Goal: Task Accomplishment & Management: Complete application form

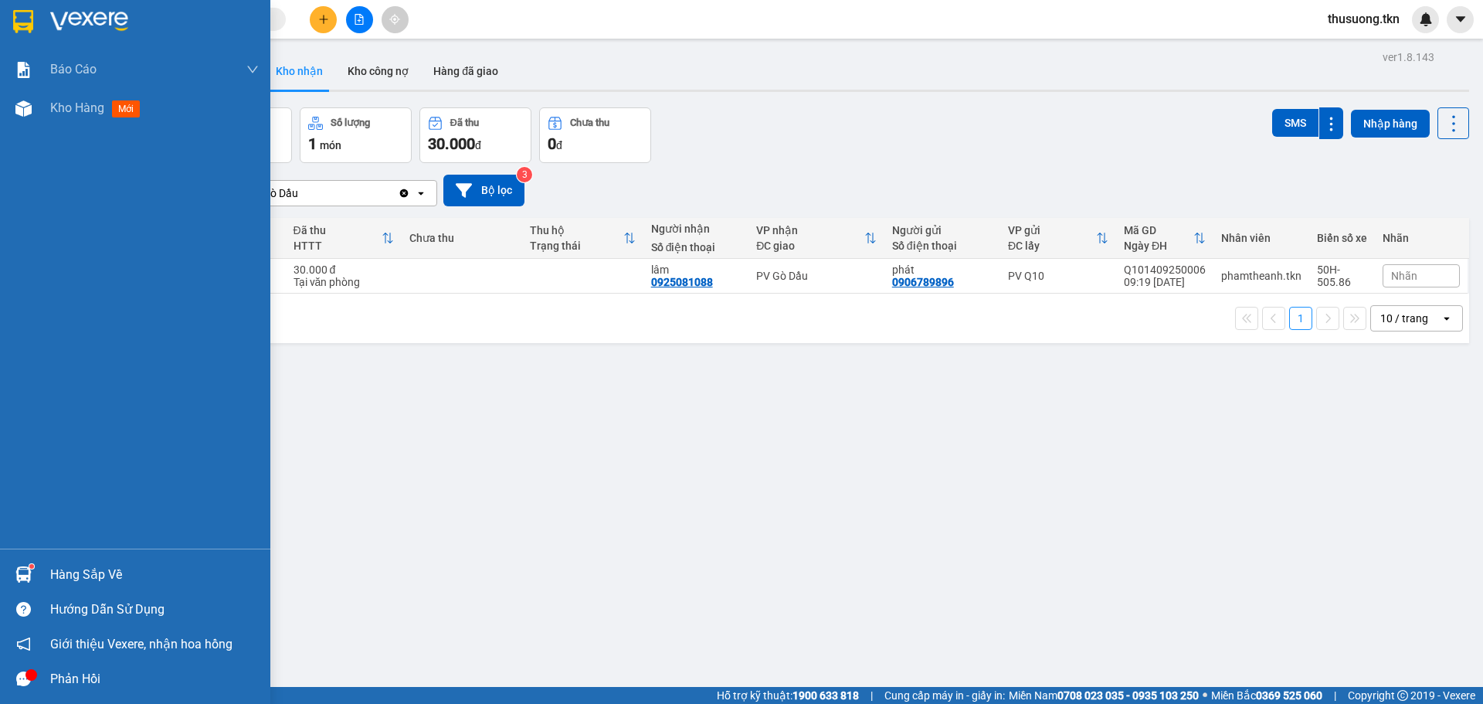
click at [66, 683] on div "Phản hồi" at bounding box center [154, 678] width 209 height 23
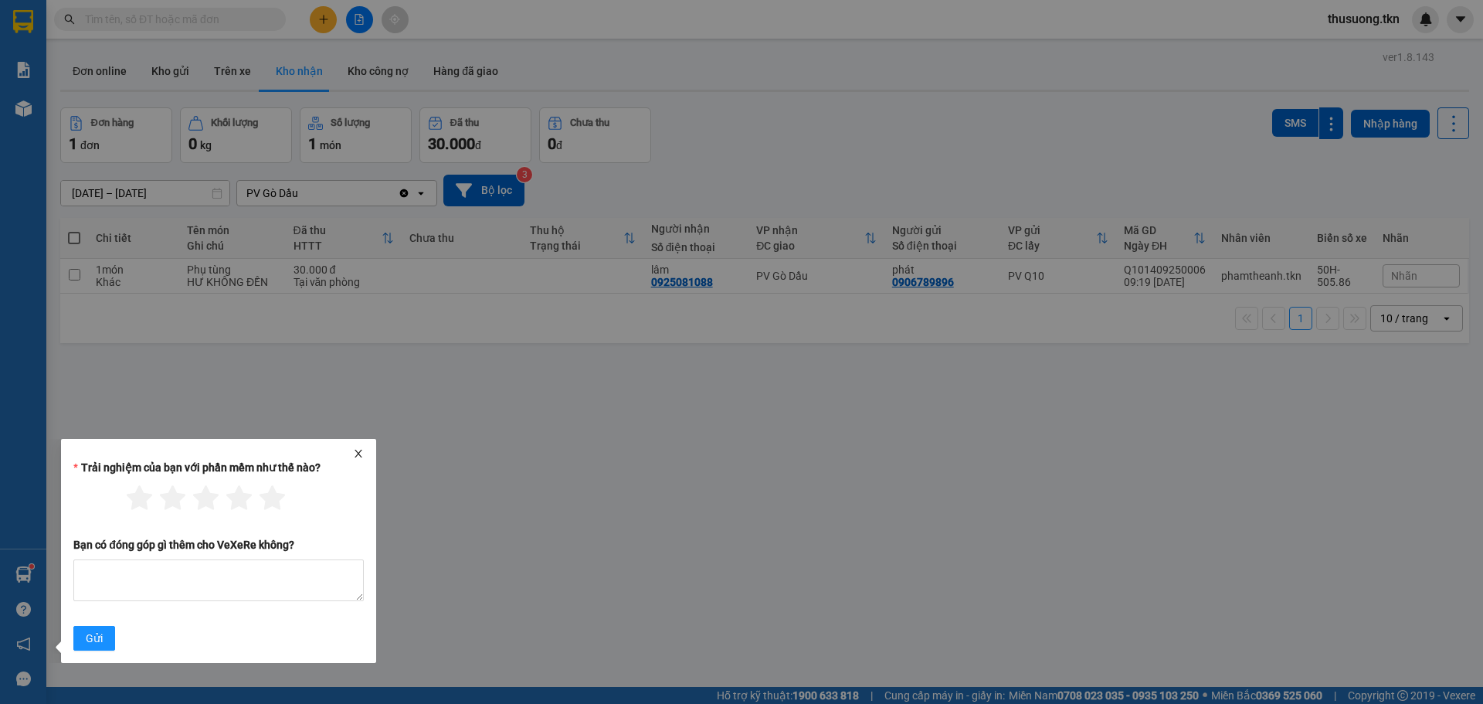
click at [360, 459] on div "Trải nghiệm của bạn với phần mềm như thế nào?" at bounding box center [218, 470] width 290 height 23
click at [368, 449] on div at bounding box center [218, 453] width 303 height 11
click at [356, 453] on icon "close" at bounding box center [358, 453] width 11 height 11
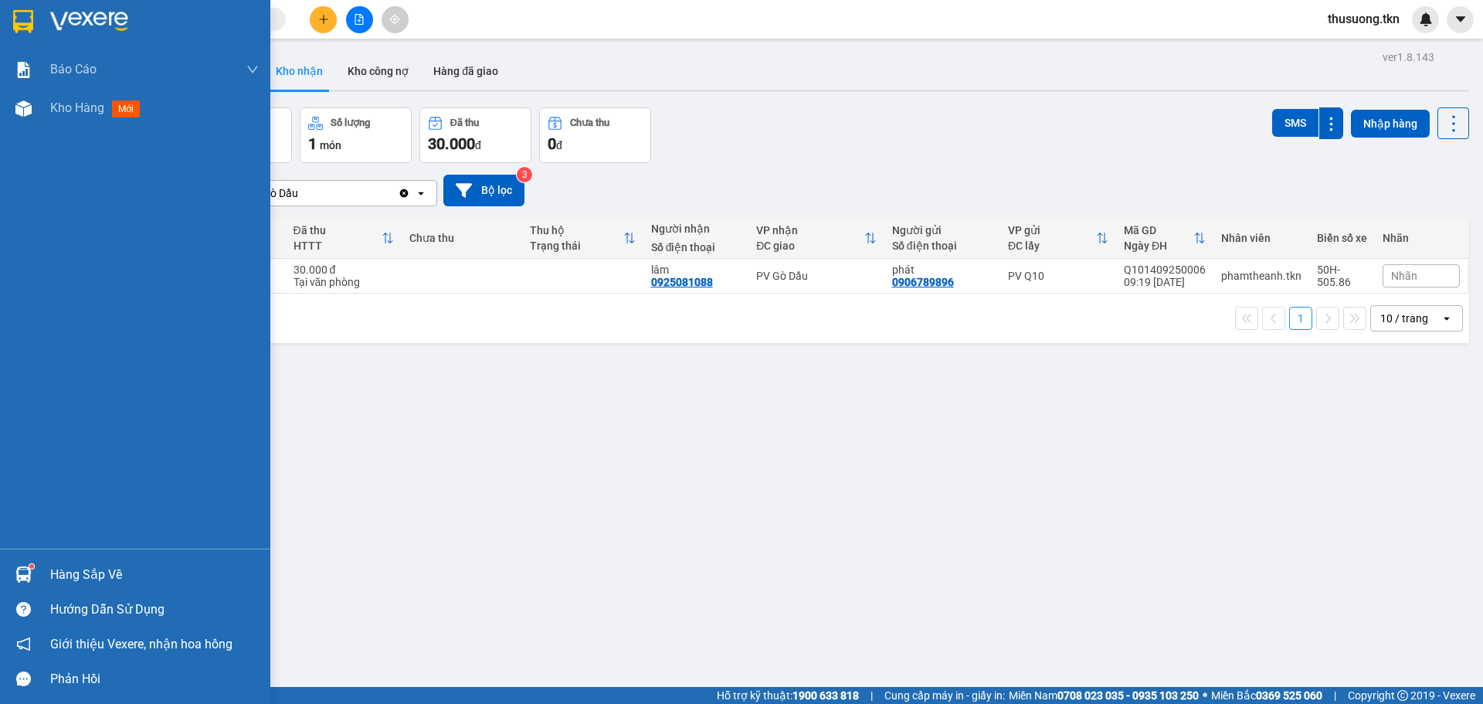
click at [85, 576] on div "Hàng sắp về" at bounding box center [154, 574] width 209 height 23
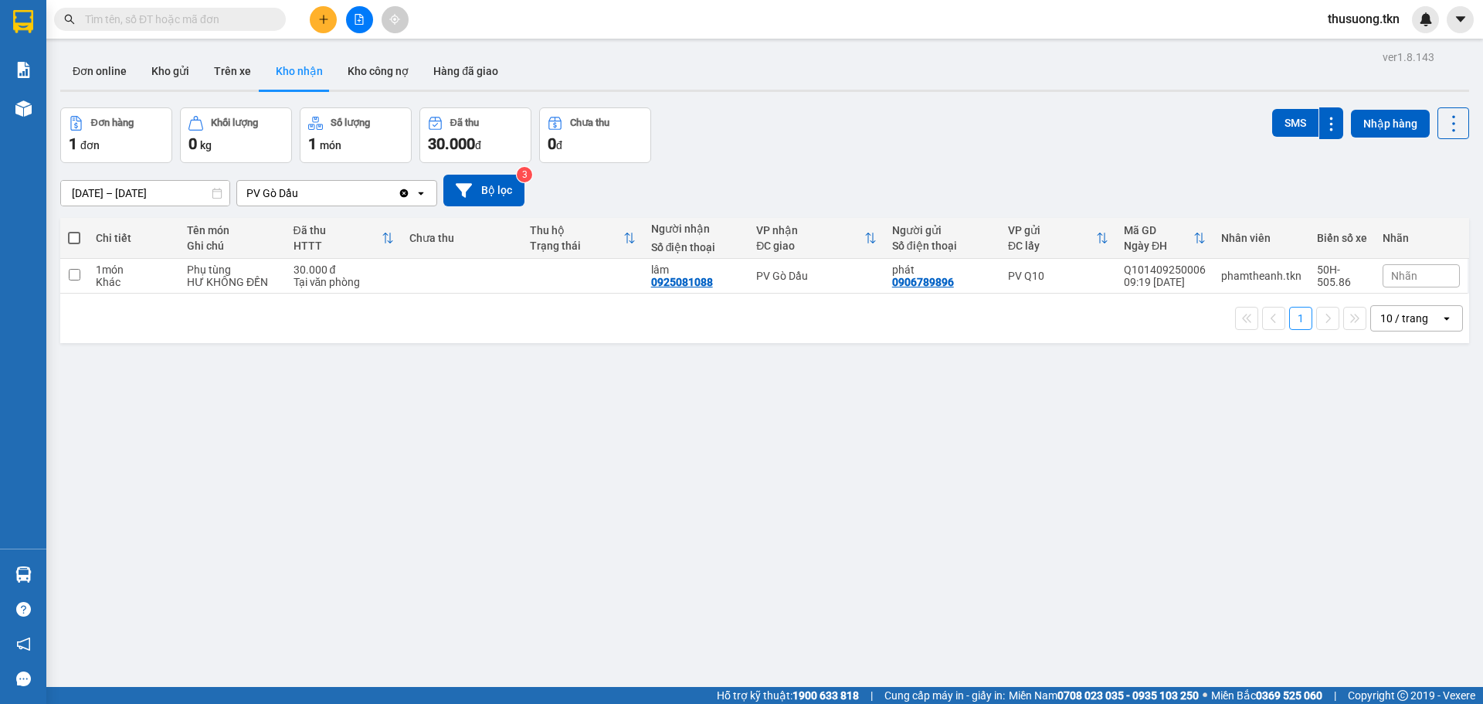
click at [810, 565] on section "Kết quả tìm kiếm ( 0 ) Bộ lọc No Data thusuong.tkn Báo cáo Mẫu 1: Báo cáo dòng …" at bounding box center [741, 352] width 1483 height 704
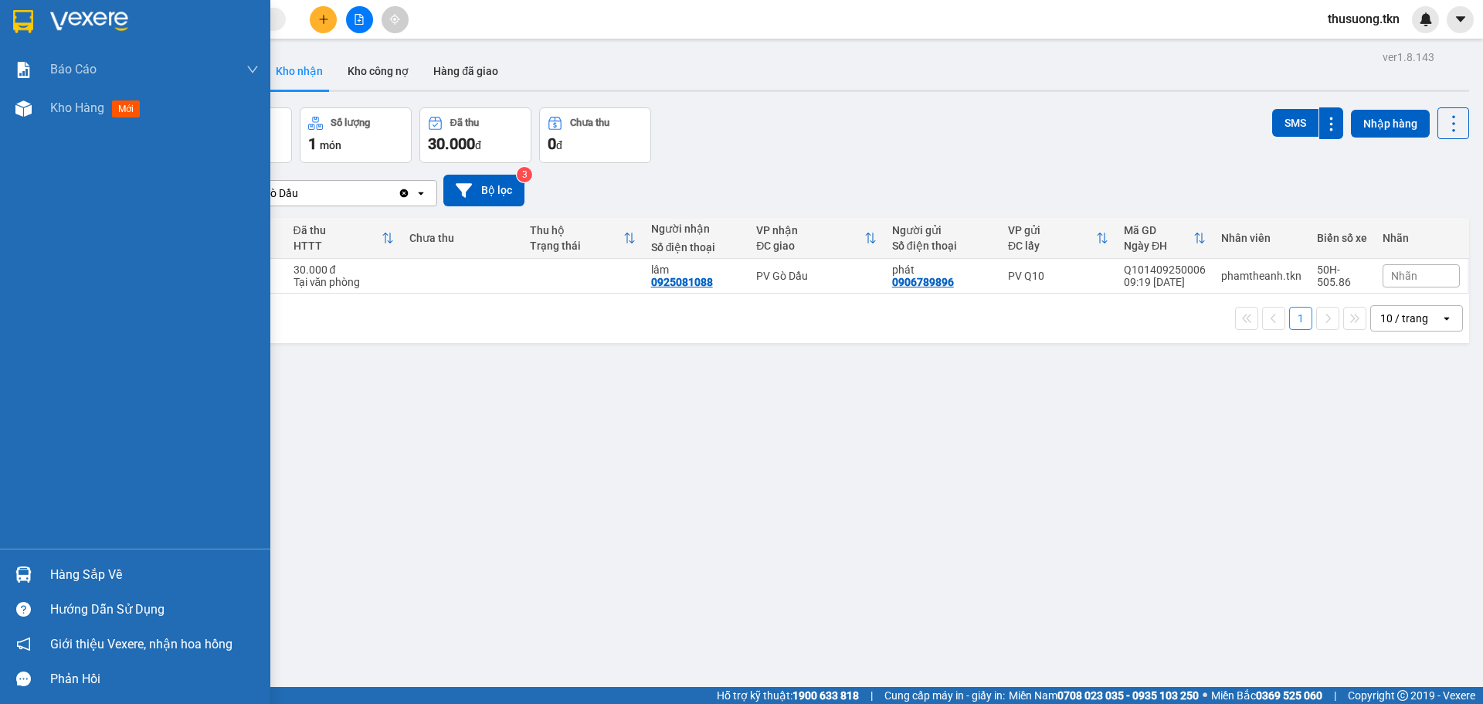
click at [104, 584] on div "Hàng sắp về" at bounding box center [154, 574] width 209 height 23
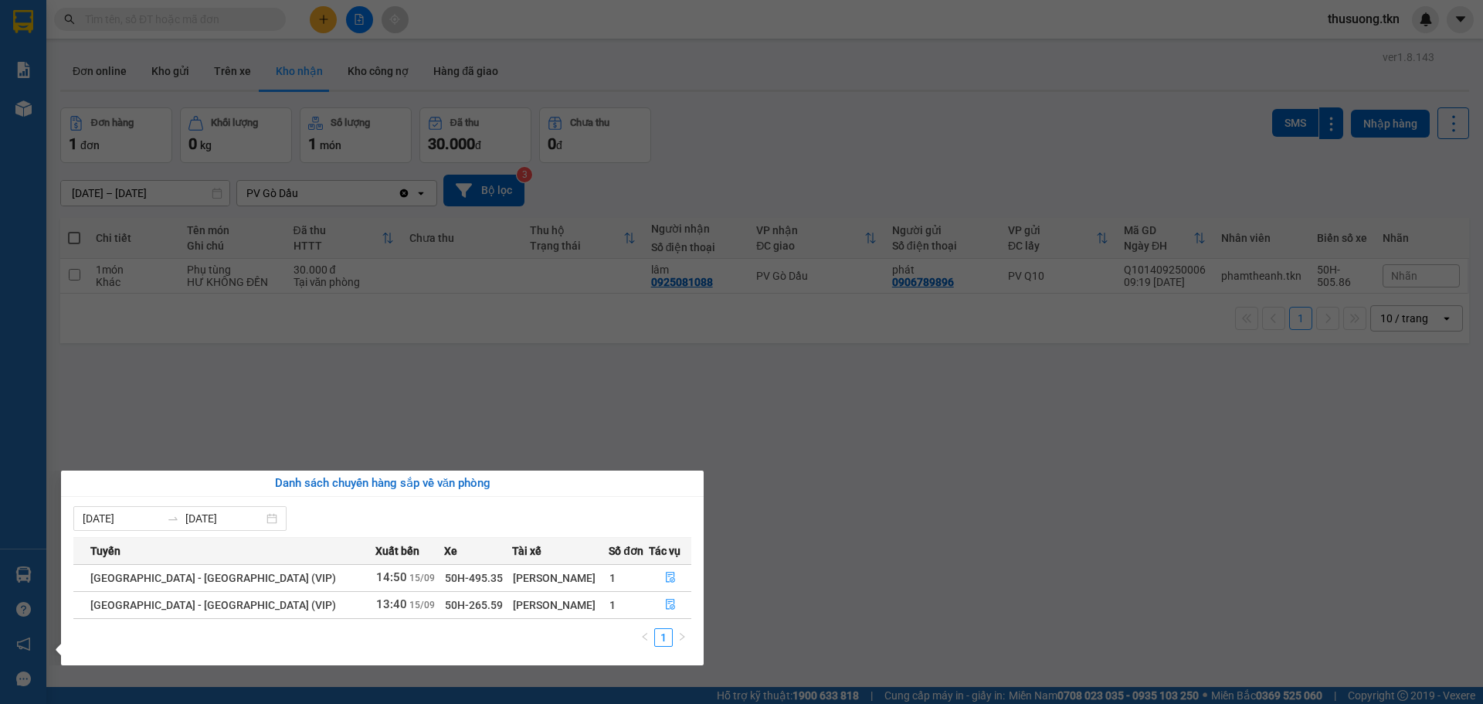
click at [870, 490] on section "Kết quả tìm kiếm ( 0 ) Bộ lọc No Data thusuong.tkn Báo cáo Mẫu 1: Báo cáo dòng …" at bounding box center [741, 352] width 1483 height 704
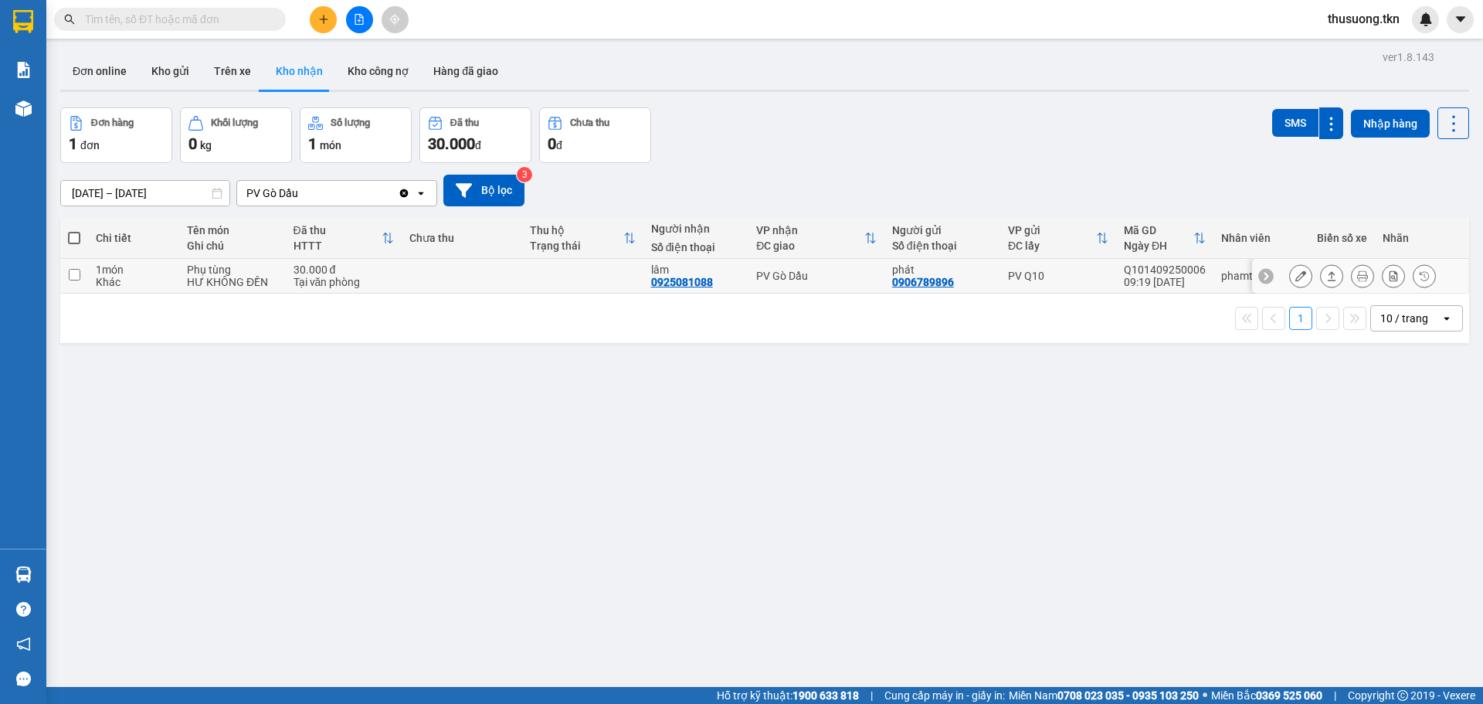
click at [294, 267] on div "30.000 đ" at bounding box center [344, 269] width 100 height 12
checkbox input "true"
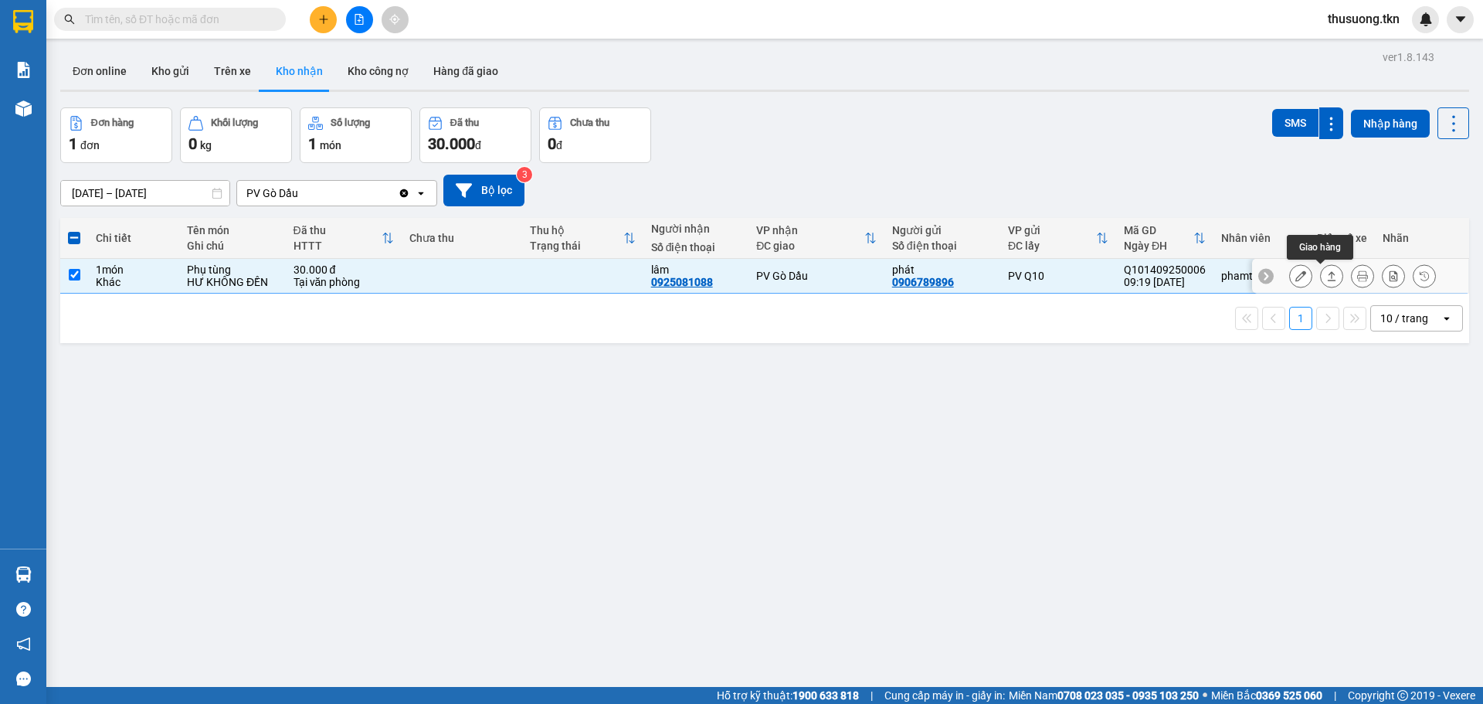
click at [1328, 273] on icon at bounding box center [1332, 275] width 8 height 9
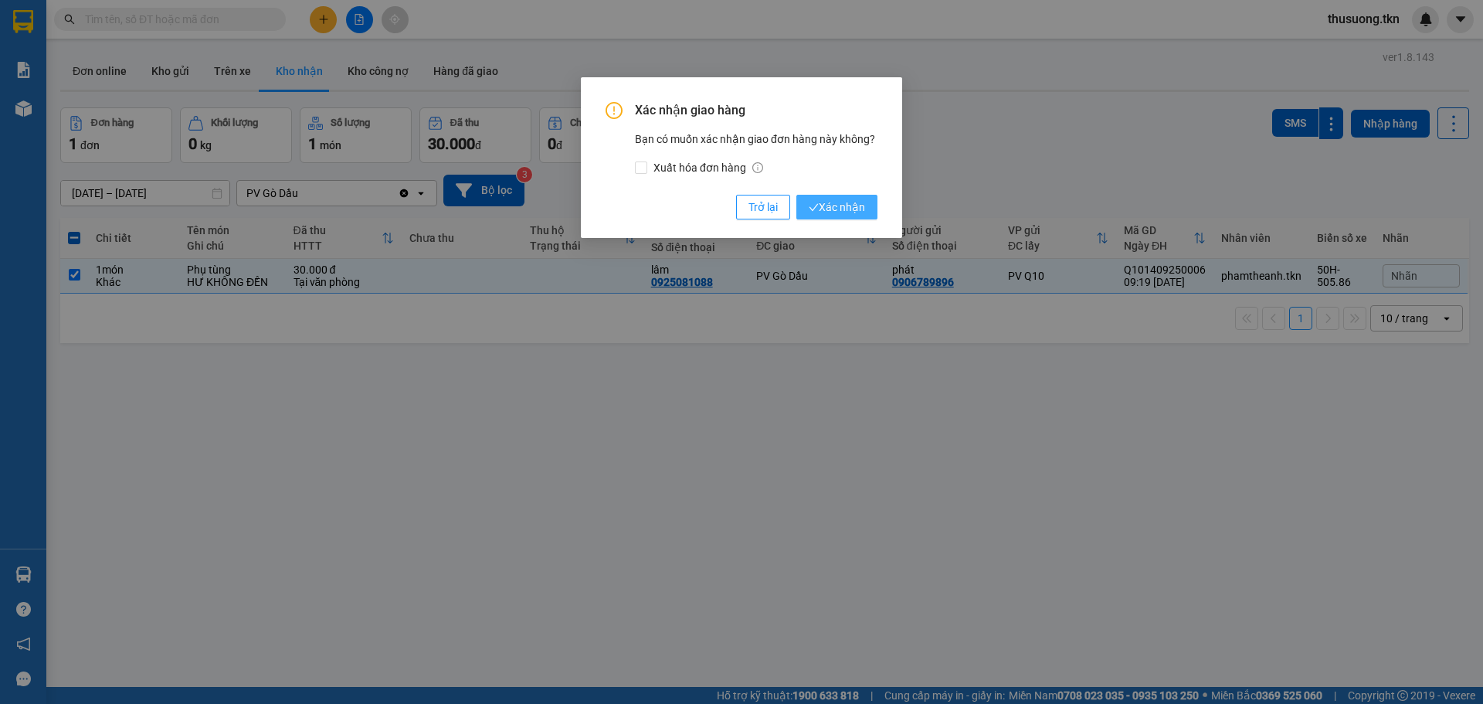
click at [854, 209] on span "Xác nhận" at bounding box center [837, 207] width 56 height 17
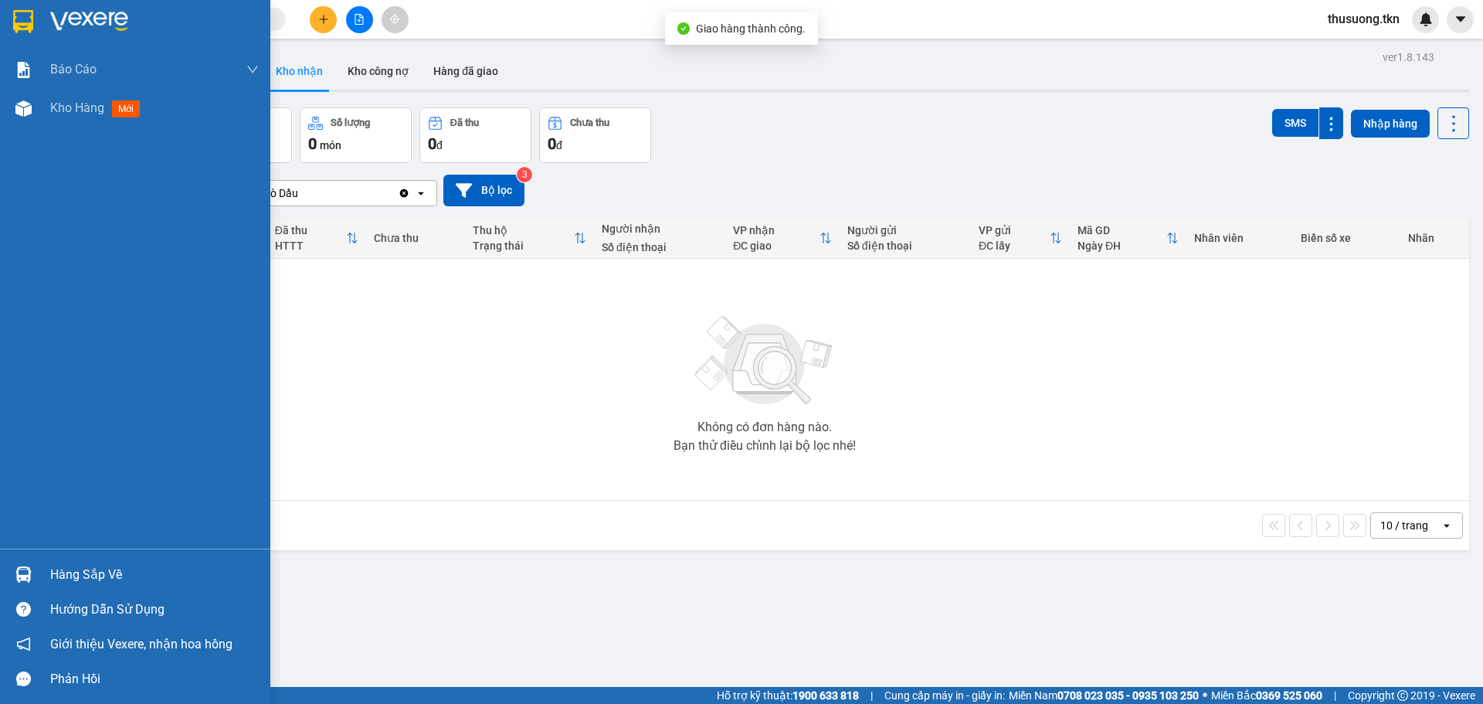
click at [117, 577] on div "Hàng sắp về" at bounding box center [154, 574] width 209 height 23
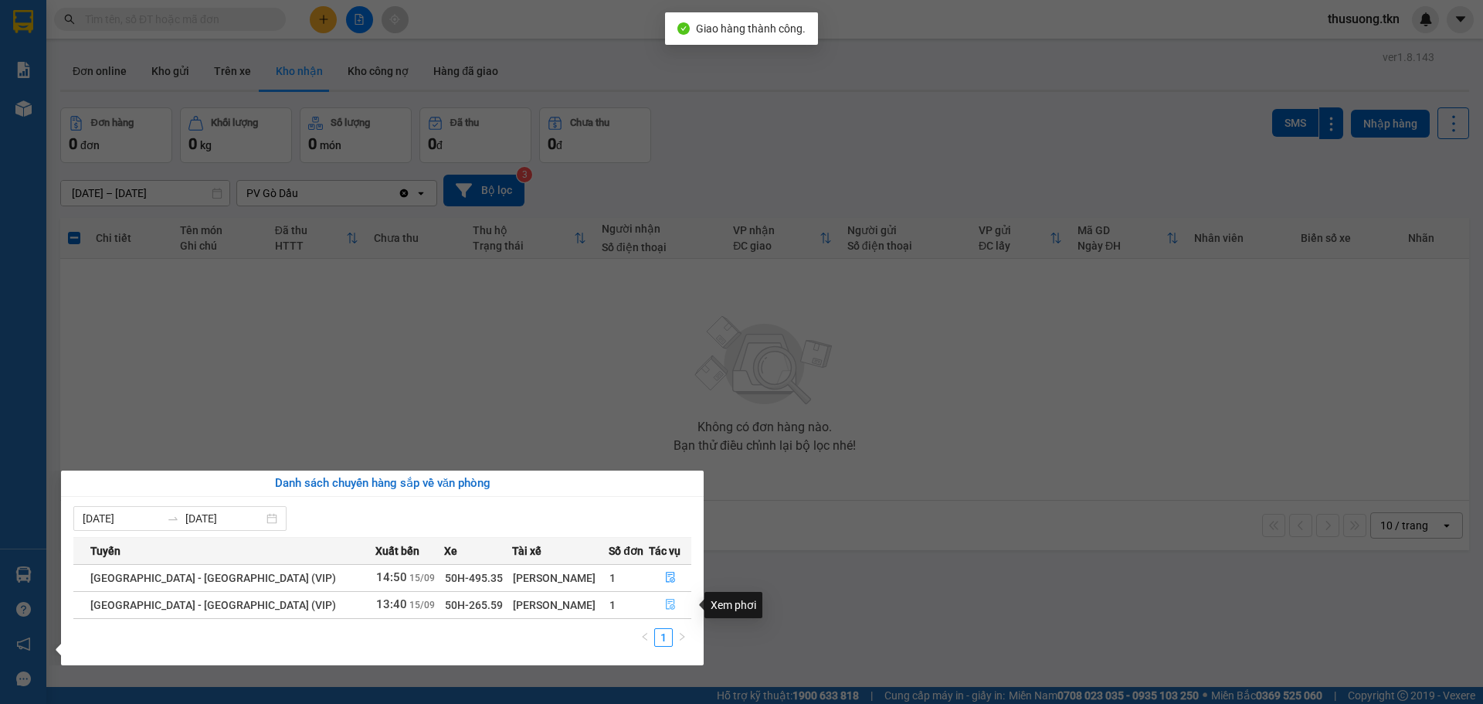
click at [666, 605] on icon "file-done" at bounding box center [670, 604] width 9 height 11
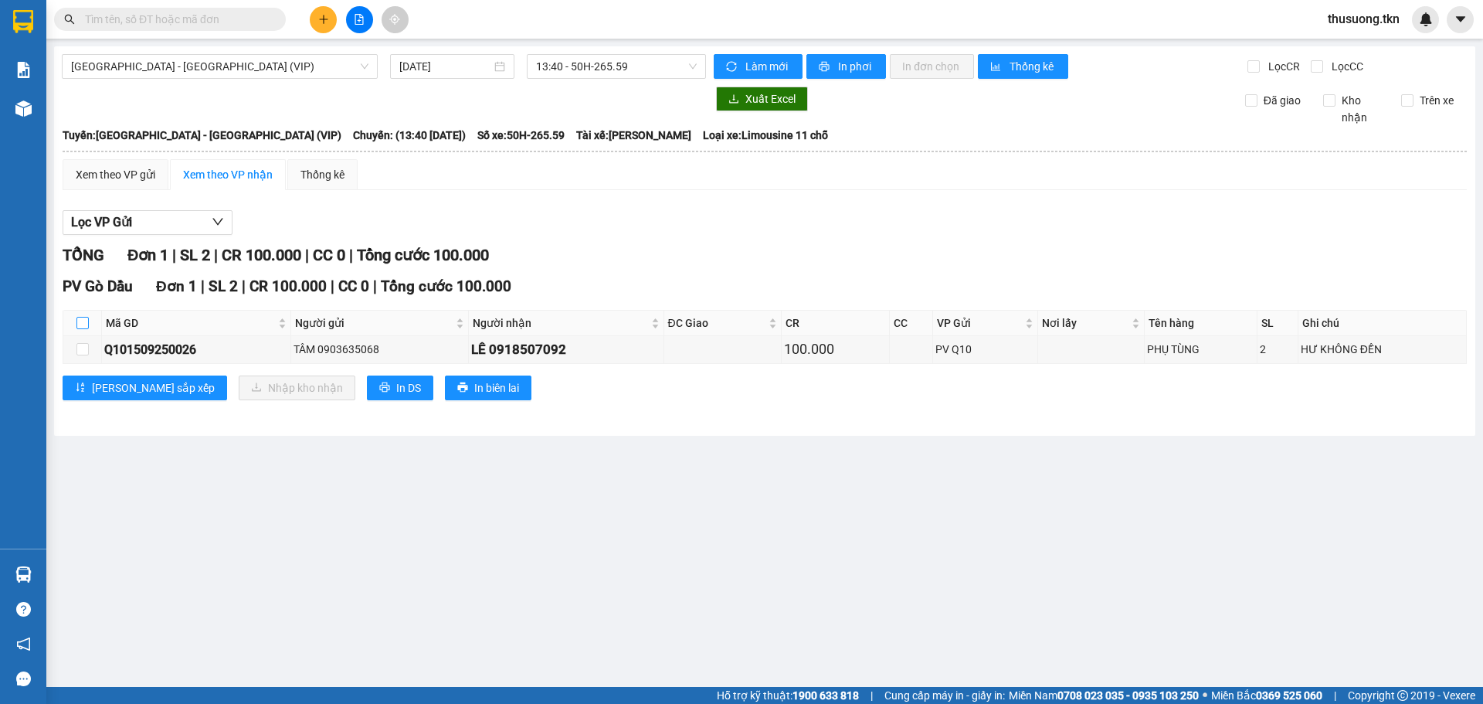
click at [83, 322] on input "checkbox" at bounding box center [82, 323] width 12 height 12
checkbox input "true"
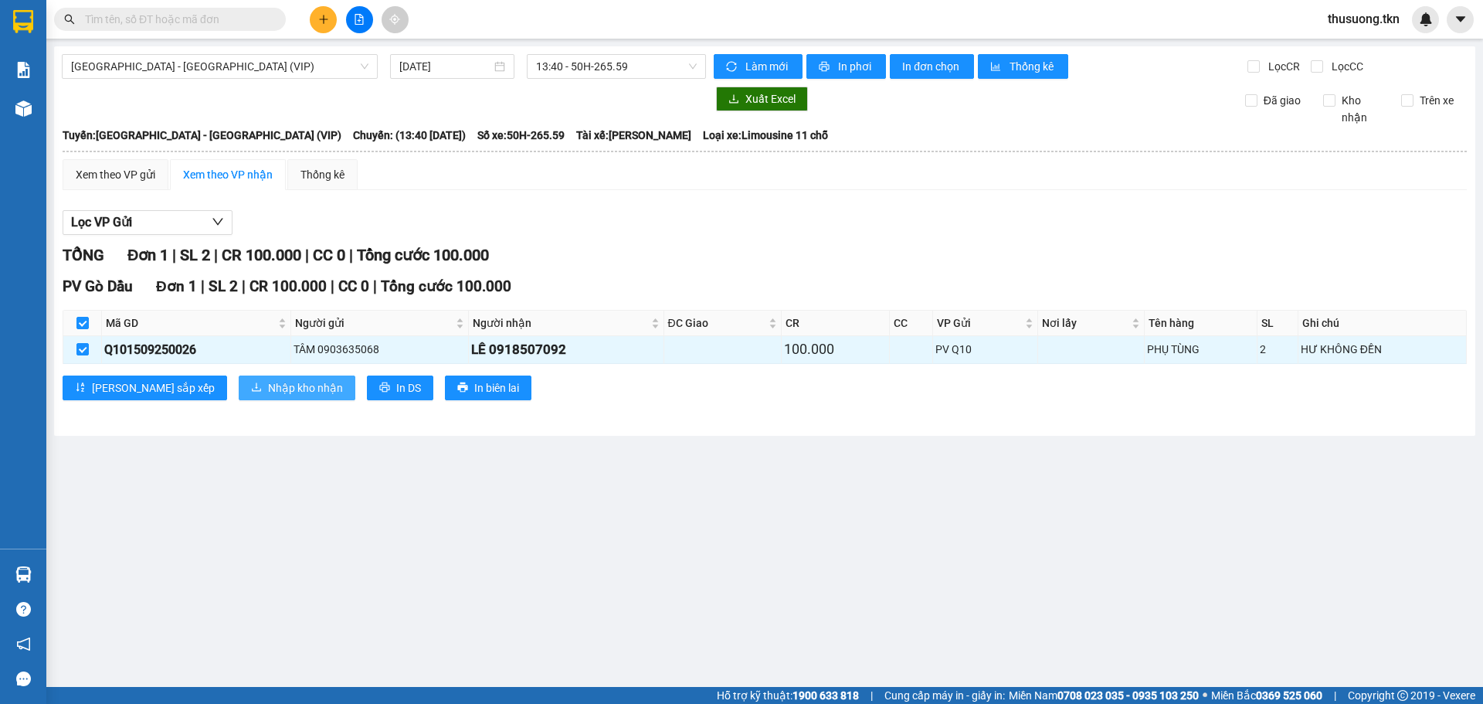
click at [268, 387] on span "Nhập kho nhận" at bounding box center [305, 387] width 75 height 17
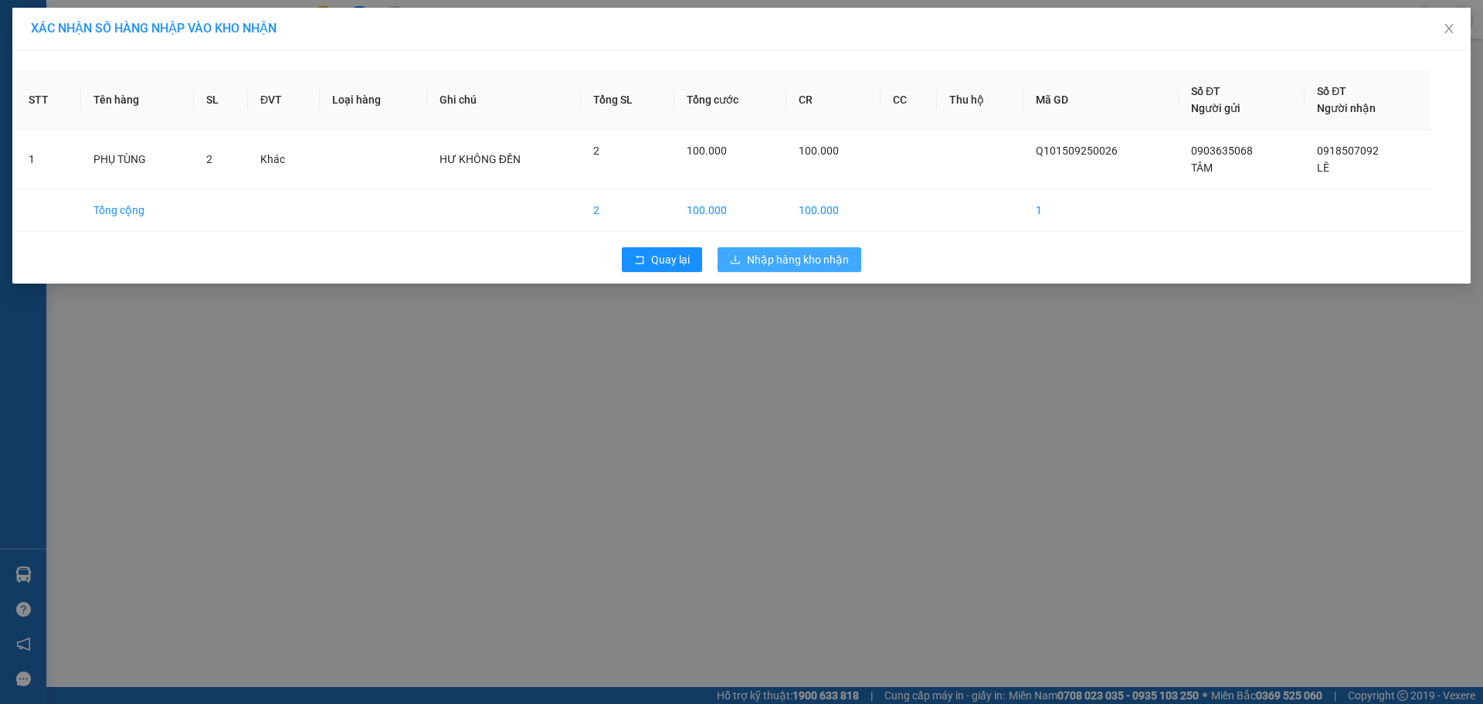
click at [808, 250] on button "Nhập hàng kho nhận" at bounding box center [790, 259] width 144 height 25
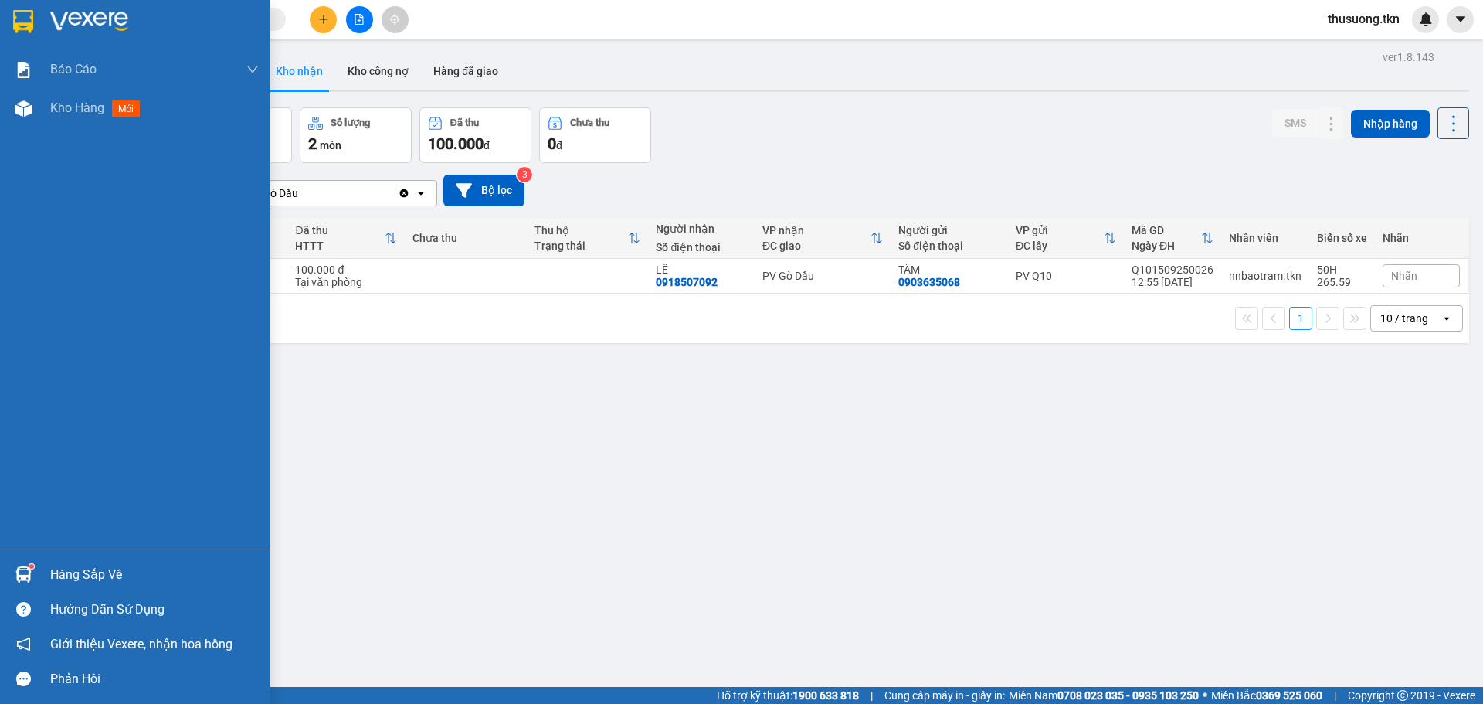
click at [125, 570] on div "Hàng sắp về" at bounding box center [154, 574] width 209 height 23
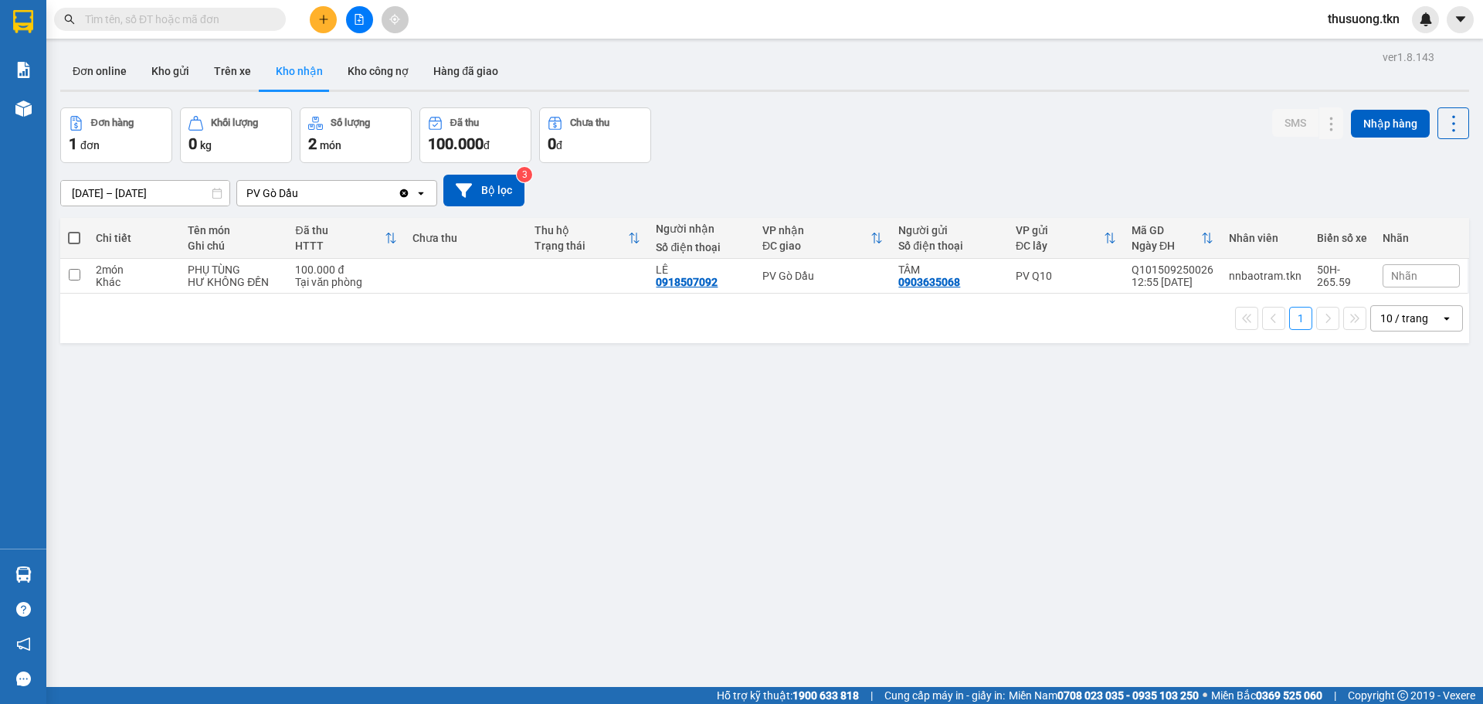
click at [936, 582] on section "Kết quả tìm kiếm ( 0 ) Bộ lọc No Data thusuong.tkn Báo cáo Mẫu 1: Báo cáo dòng …" at bounding box center [741, 352] width 1483 height 704
click at [71, 271] on input "checkbox" at bounding box center [75, 275] width 12 height 12
checkbox input "true"
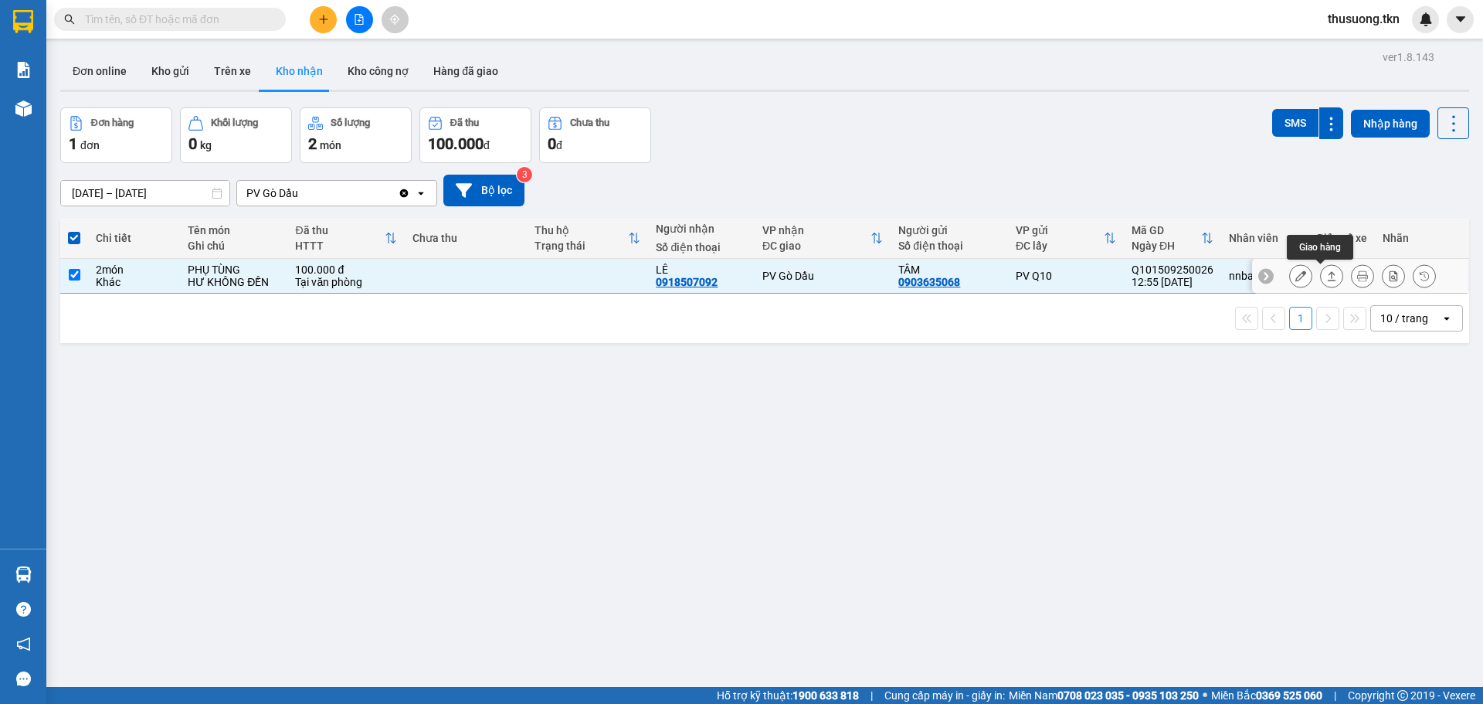
click at [1326, 277] on icon at bounding box center [1331, 275] width 11 height 11
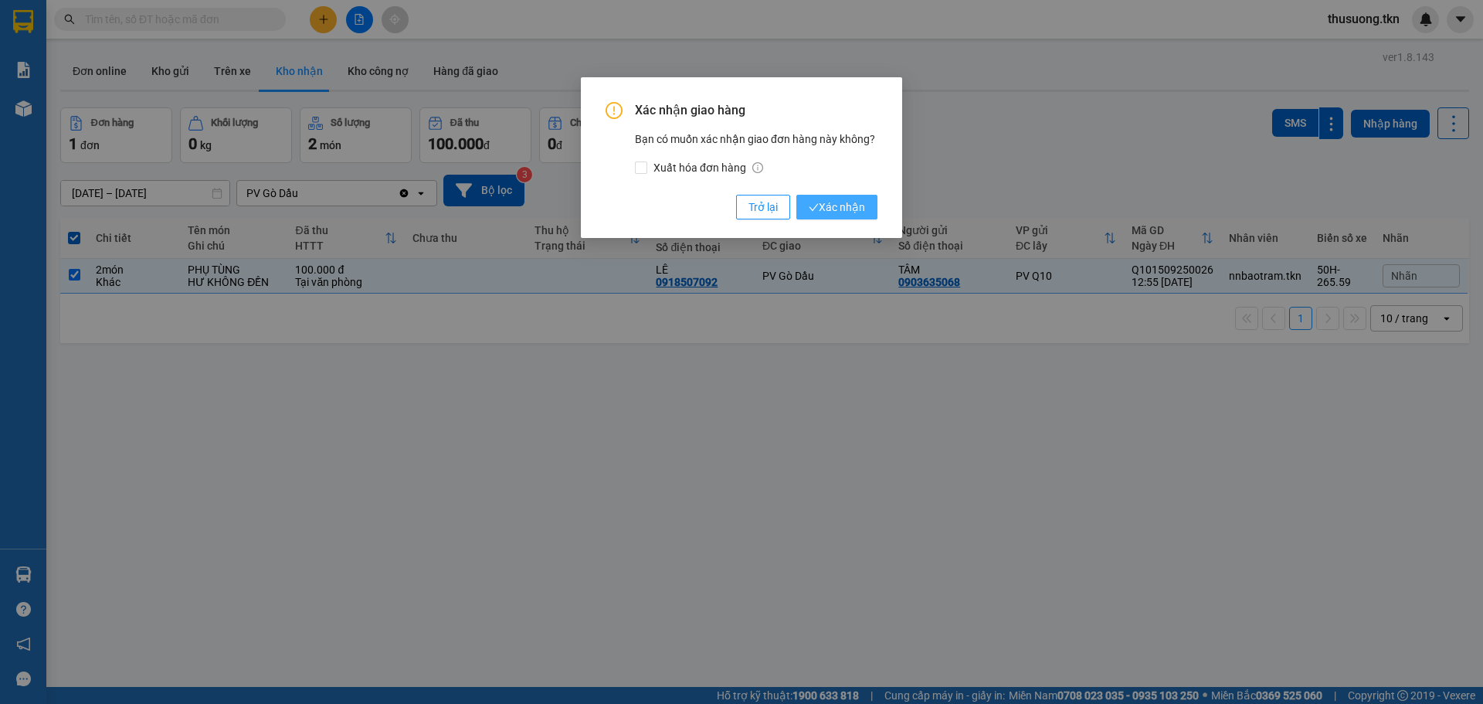
click at [860, 210] on span "Xác nhận" at bounding box center [837, 207] width 56 height 17
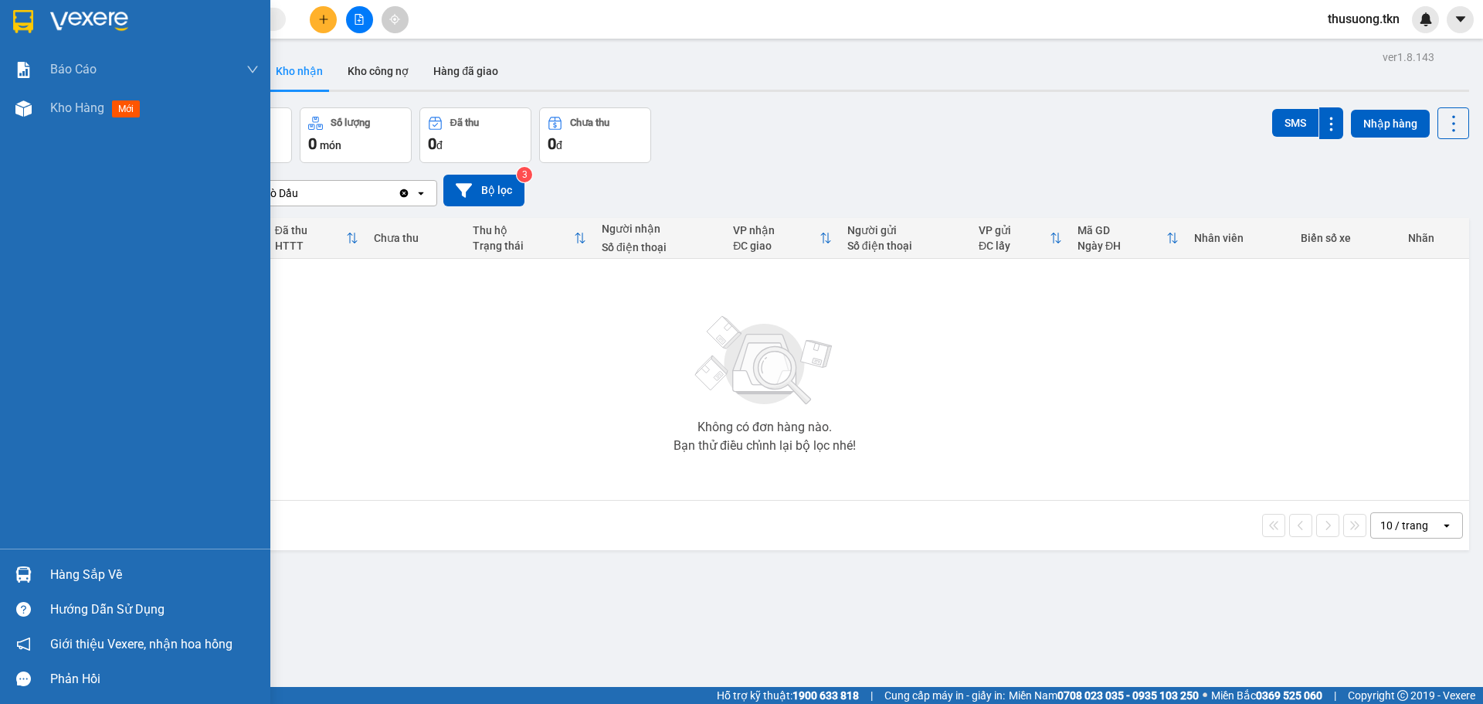
click at [76, 579] on div "Hàng sắp về" at bounding box center [154, 574] width 209 height 23
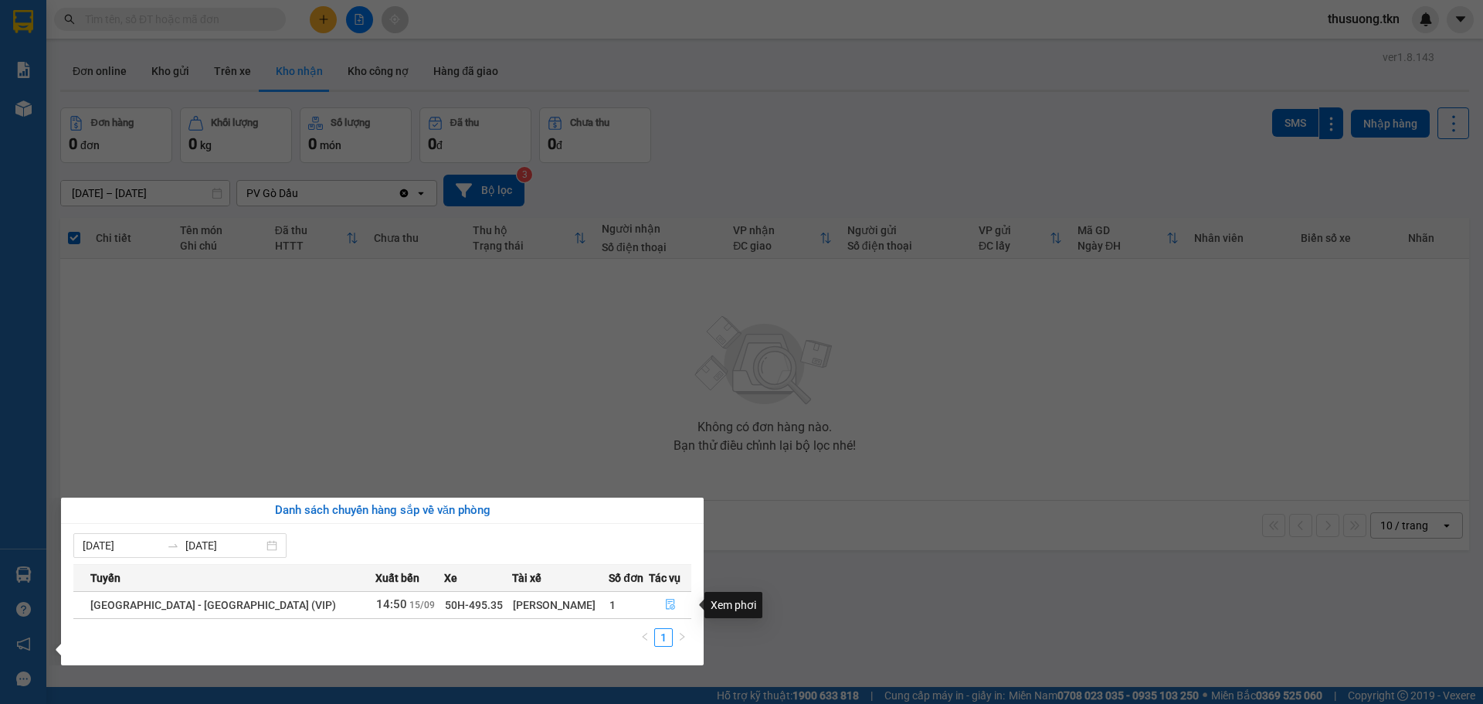
click at [666, 605] on icon "file-done" at bounding box center [670, 604] width 9 height 11
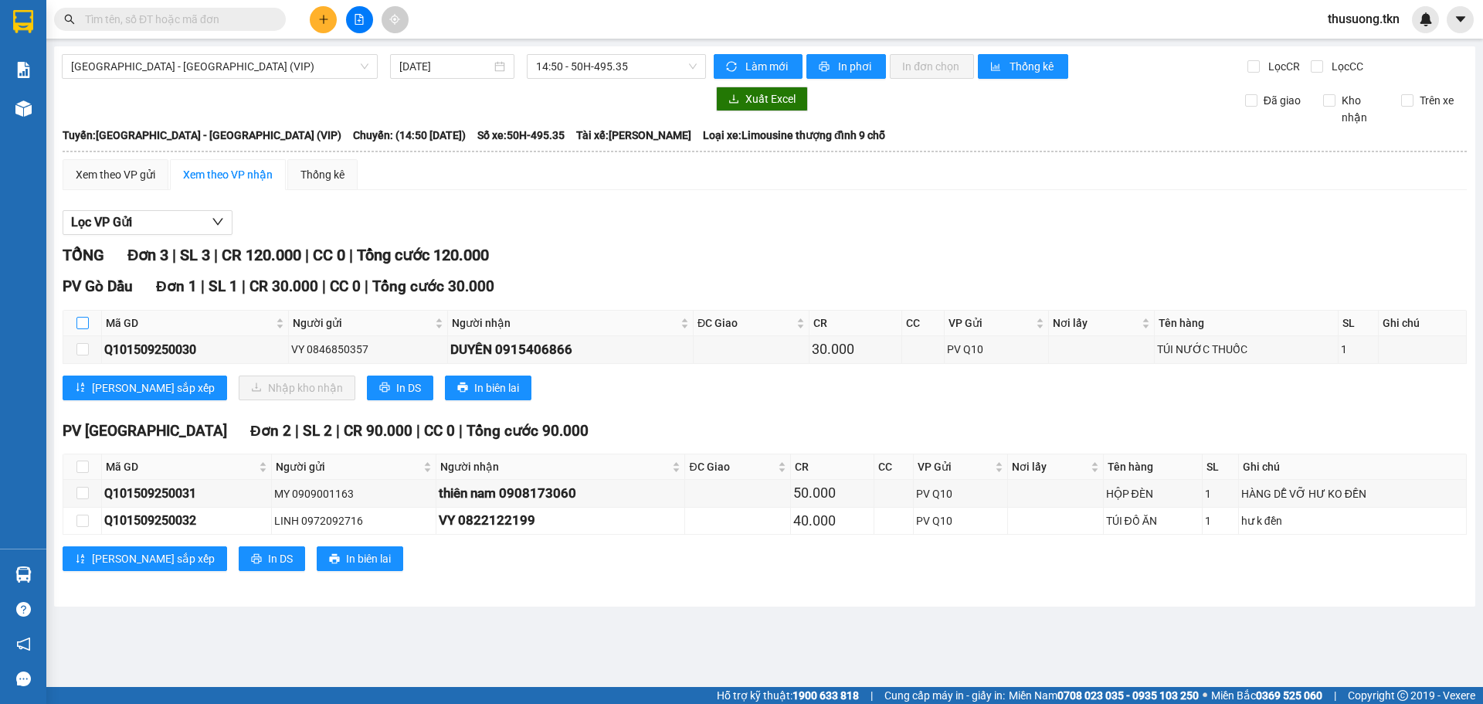
click at [85, 320] on input "checkbox" at bounding box center [82, 323] width 12 height 12
checkbox input "true"
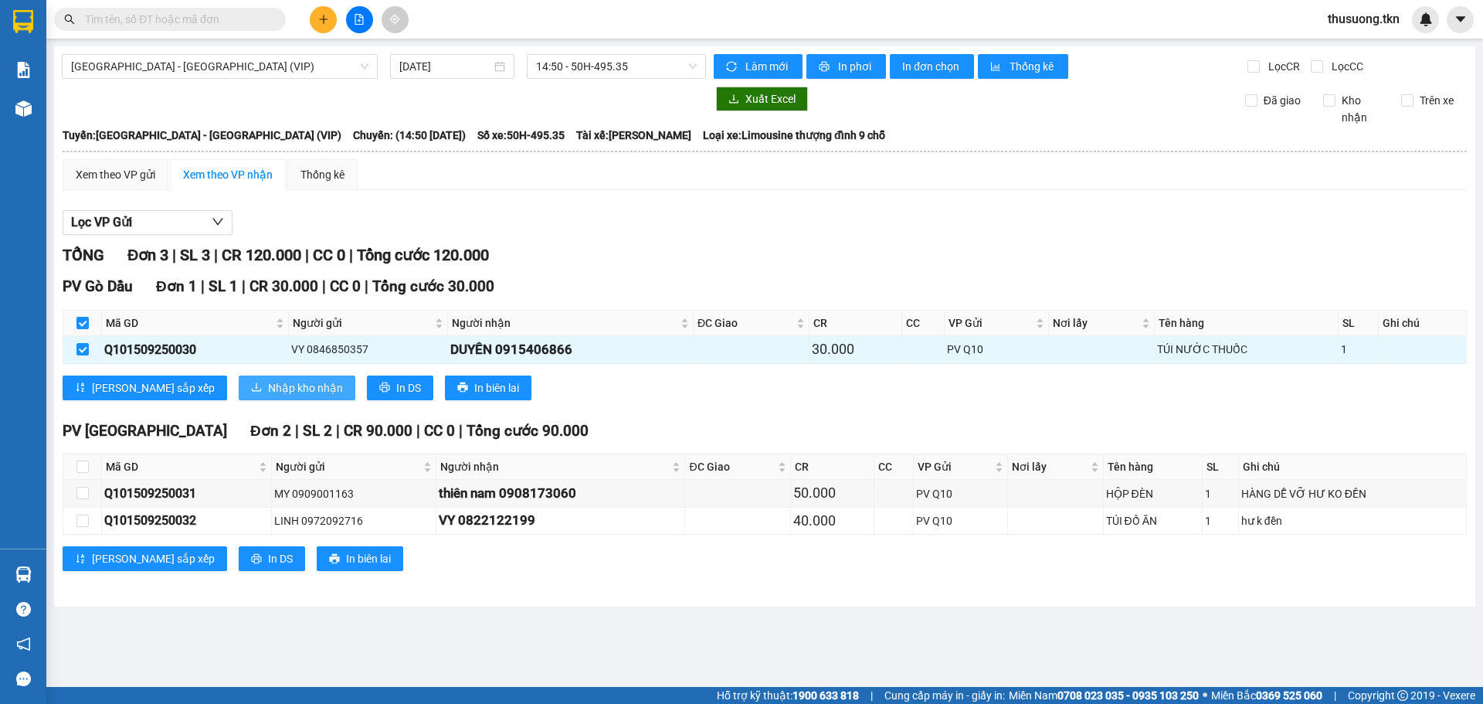
click at [268, 391] on span "Nhập kho nhận" at bounding box center [305, 387] width 75 height 17
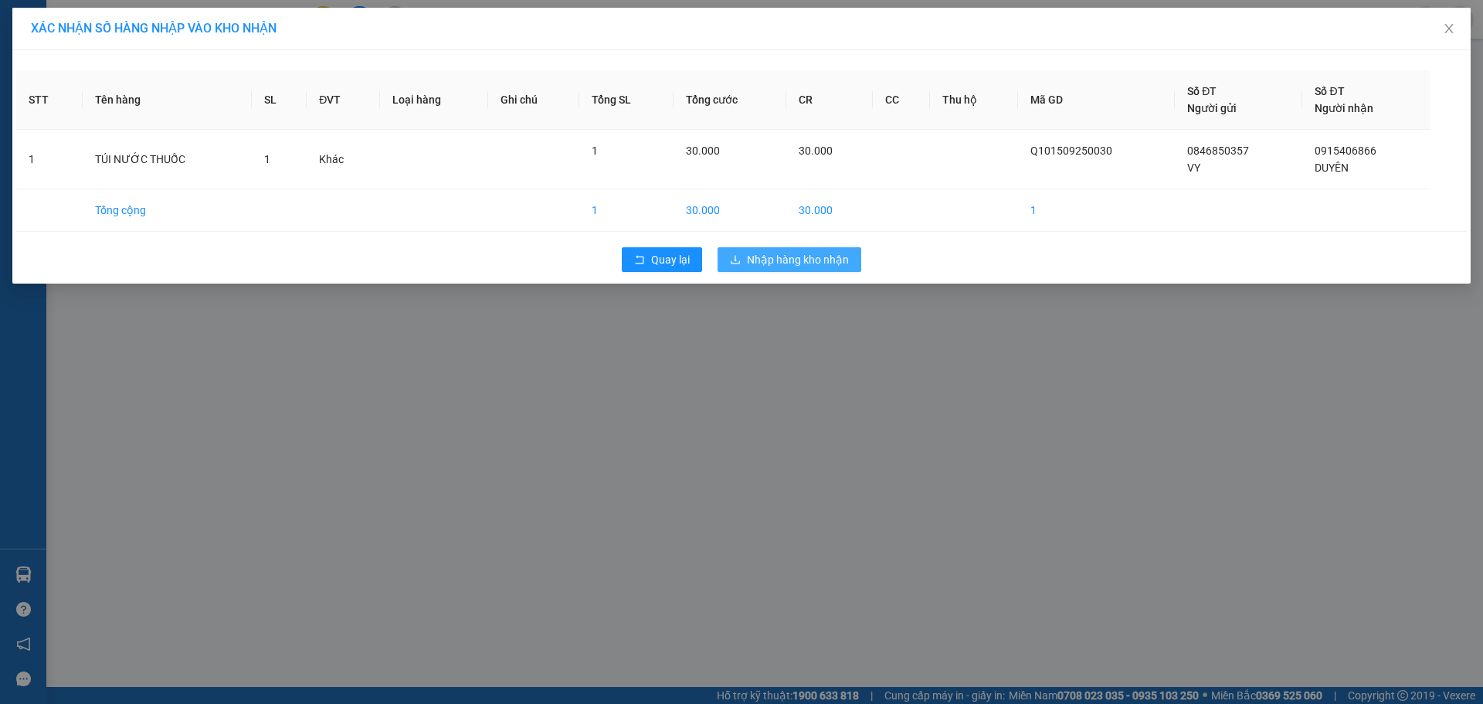
click at [820, 267] on span "Nhập hàng kho nhận" at bounding box center [798, 259] width 102 height 17
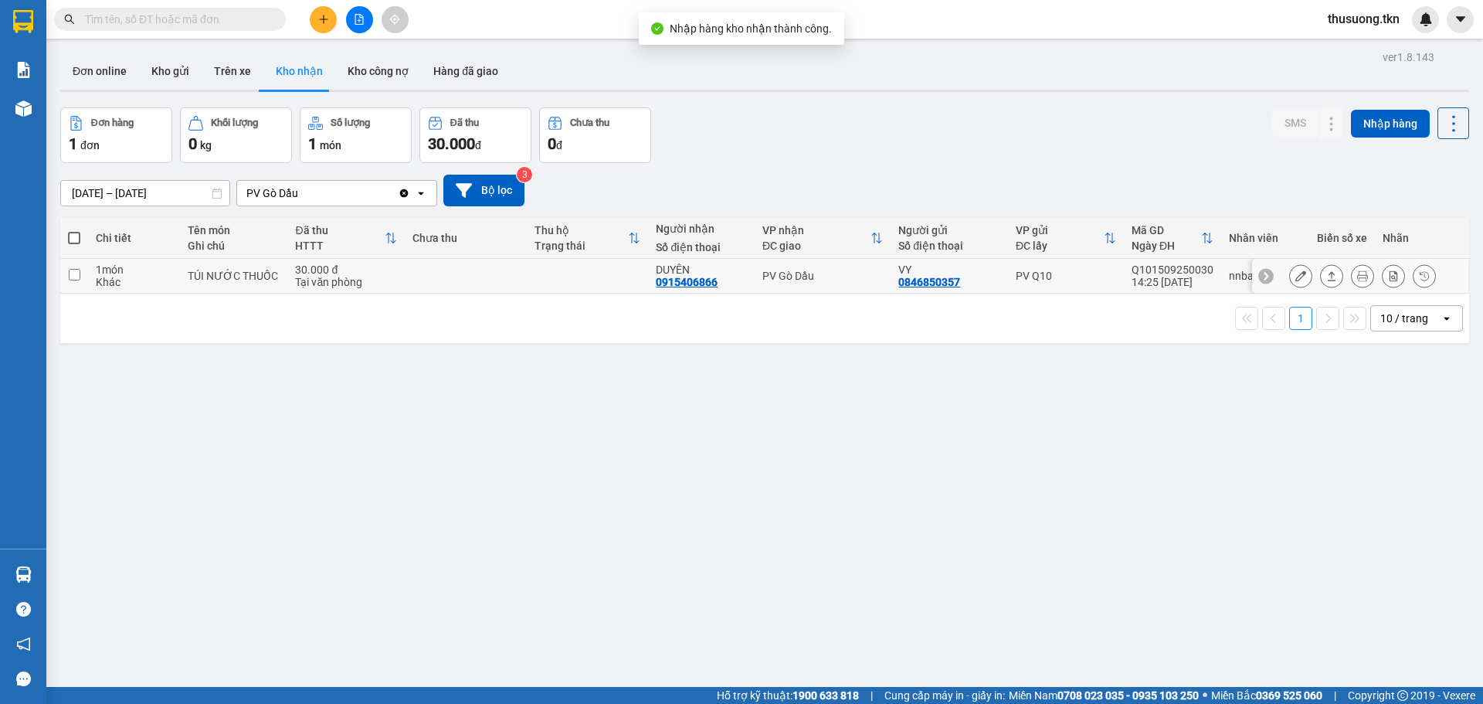
click at [77, 273] on input "checkbox" at bounding box center [75, 275] width 12 height 12
checkbox input "true"
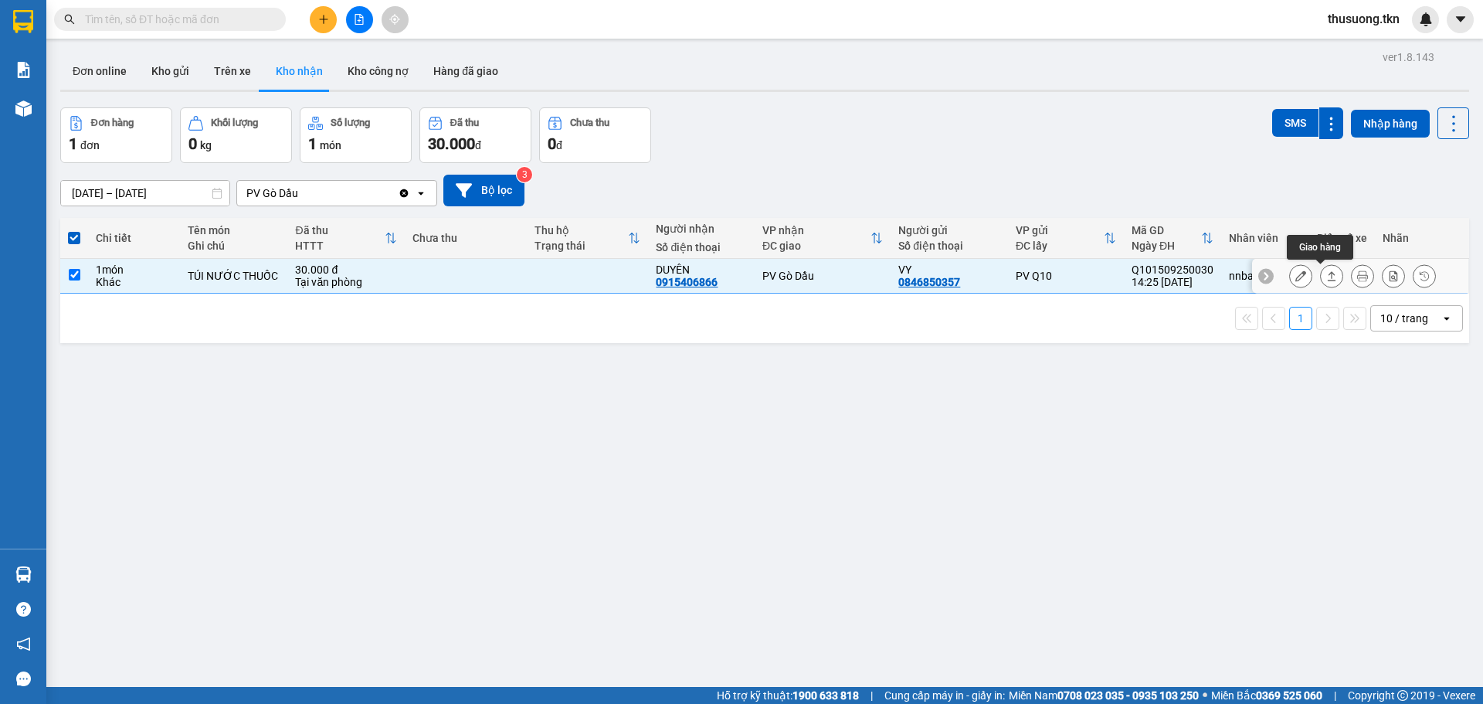
click at [1326, 273] on icon at bounding box center [1331, 275] width 11 height 11
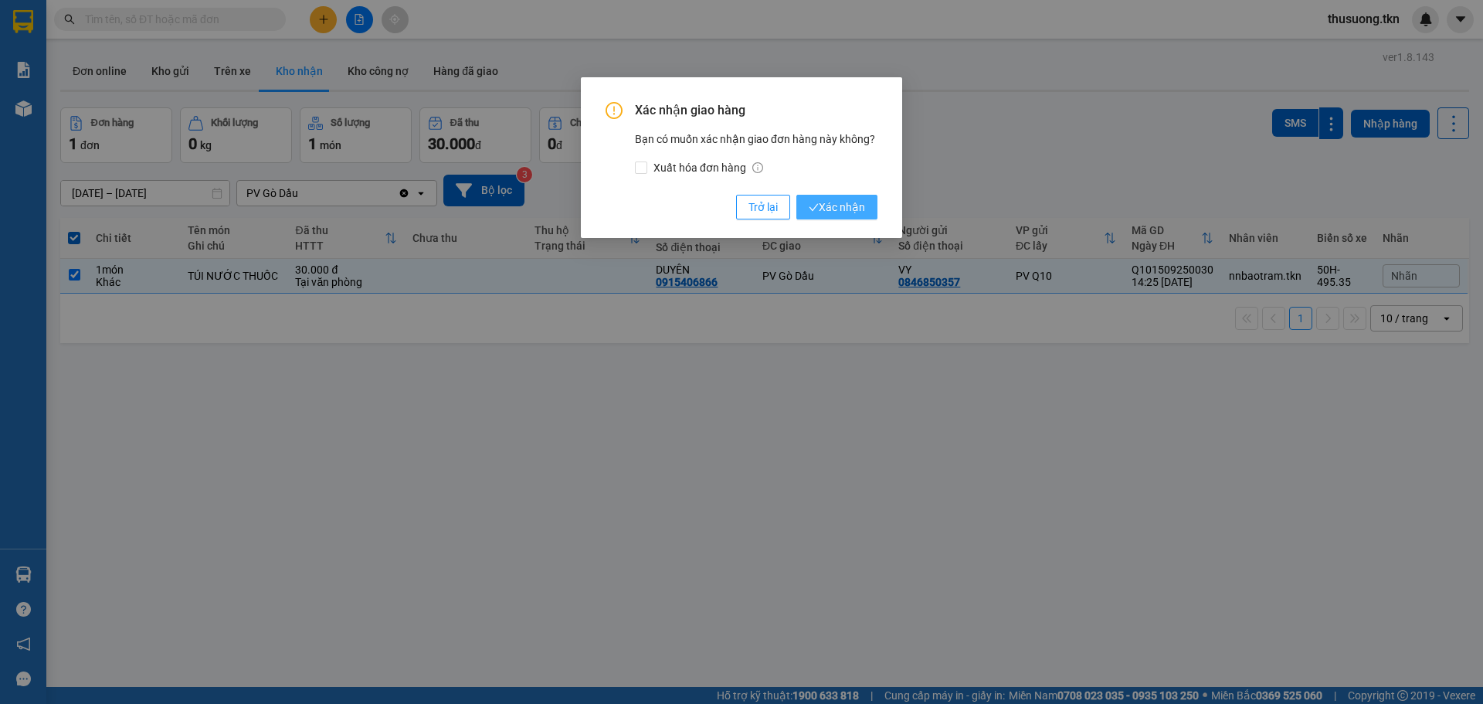
click at [827, 213] on span "Xác nhận" at bounding box center [837, 207] width 56 height 17
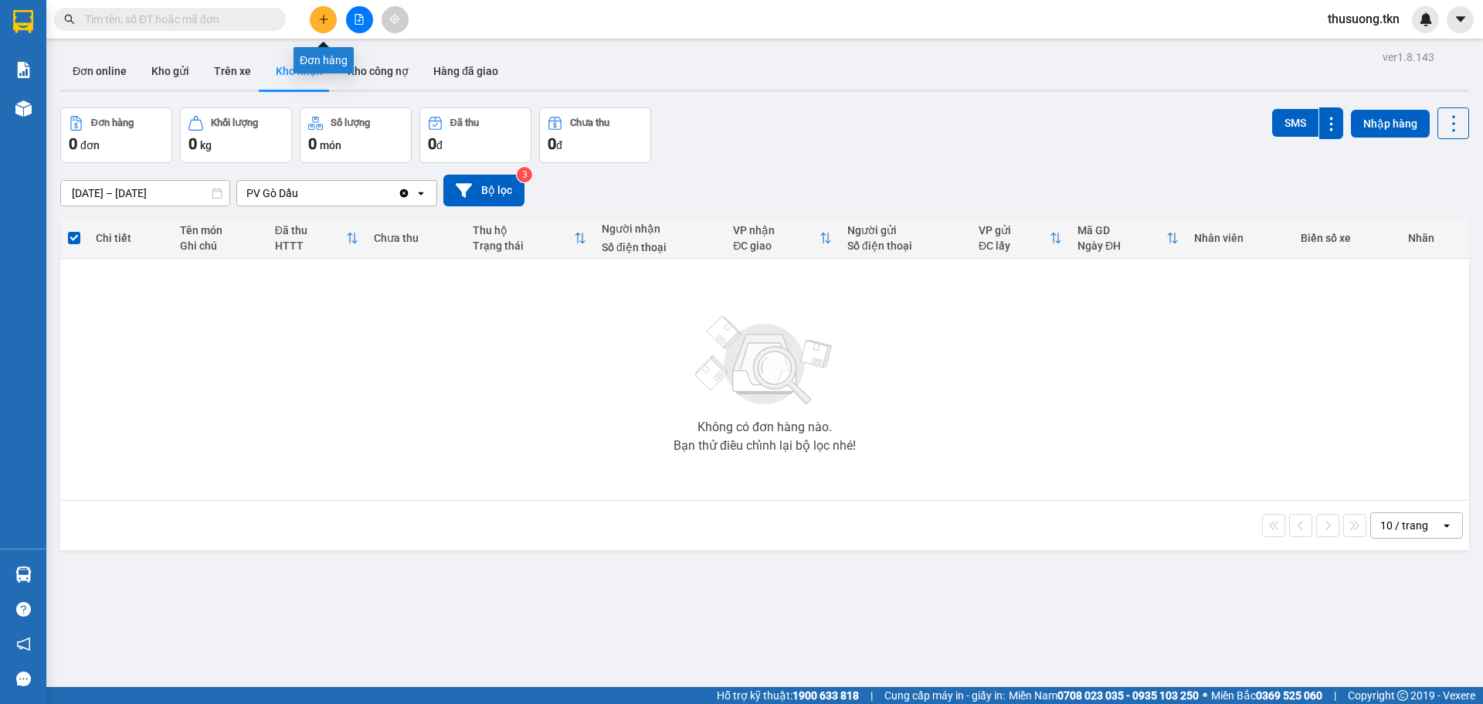
click at [327, 20] on icon "plus" at bounding box center [323, 19] width 11 height 11
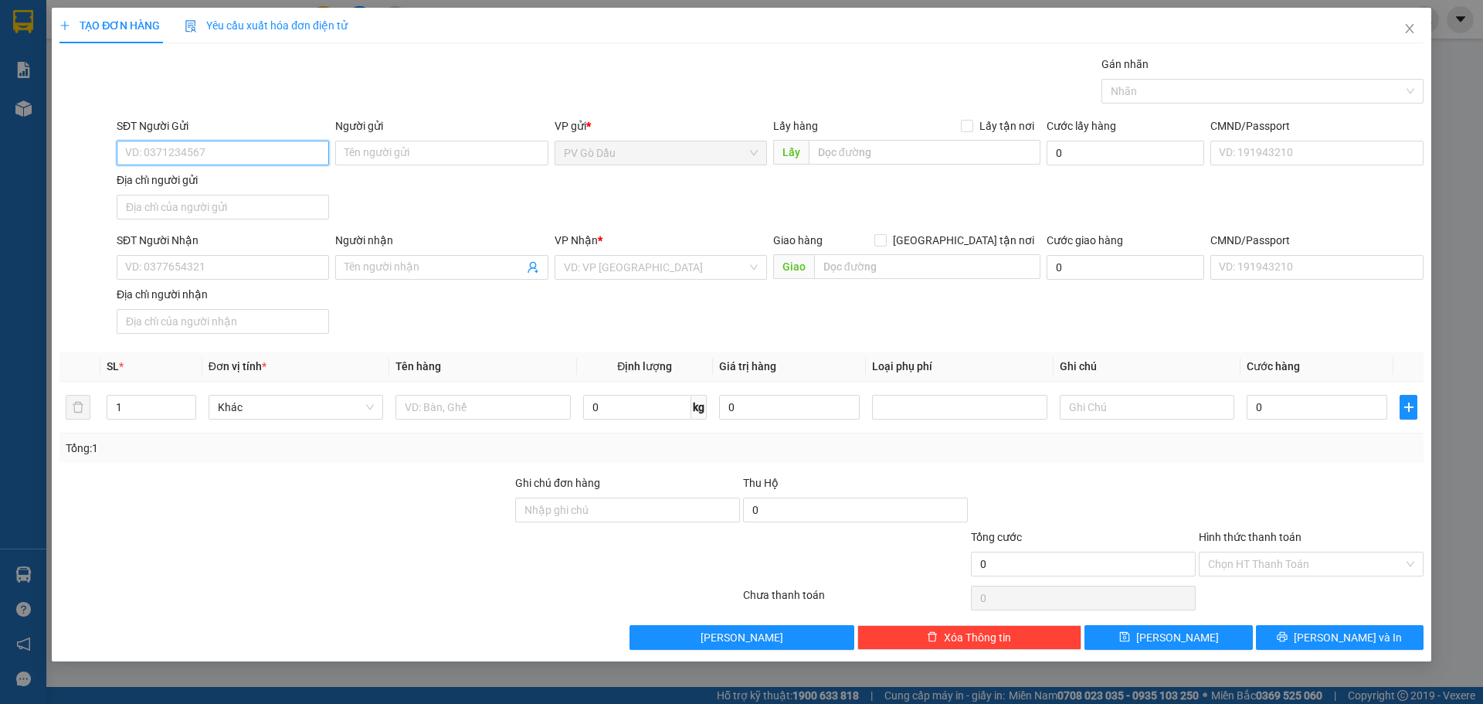
click at [233, 152] on input "SĐT Người Gửi" at bounding box center [223, 153] width 212 height 25
type input "0922233763"
click at [181, 169] on div "0922233763 0922233763 - NHƯ" at bounding box center [223, 183] width 212 height 31
click at [185, 180] on div "Địa chỉ người gửi" at bounding box center [223, 180] width 212 height 17
click at [185, 195] on input "Địa chỉ người gửi" at bounding box center [223, 207] width 212 height 25
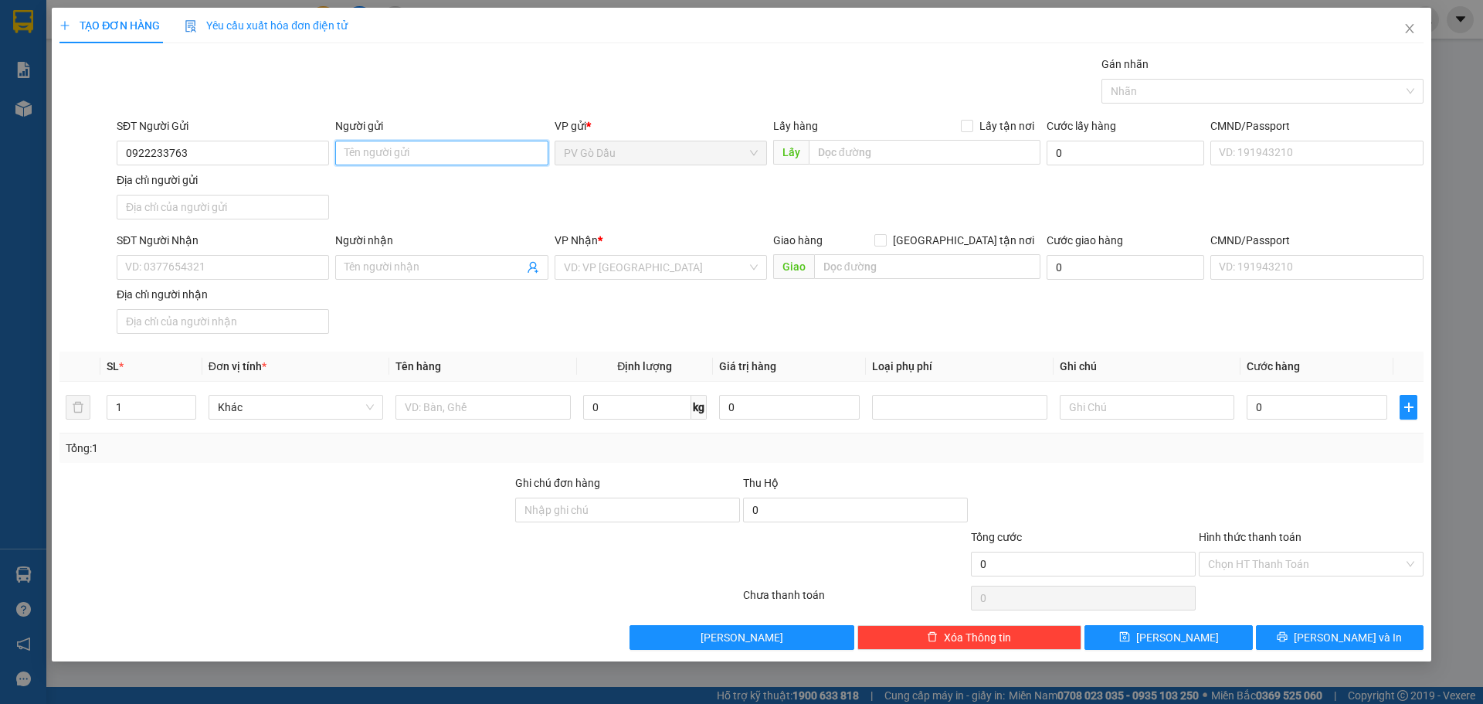
click at [388, 143] on input "Người gửi" at bounding box center [441, 153] width 212 height 25
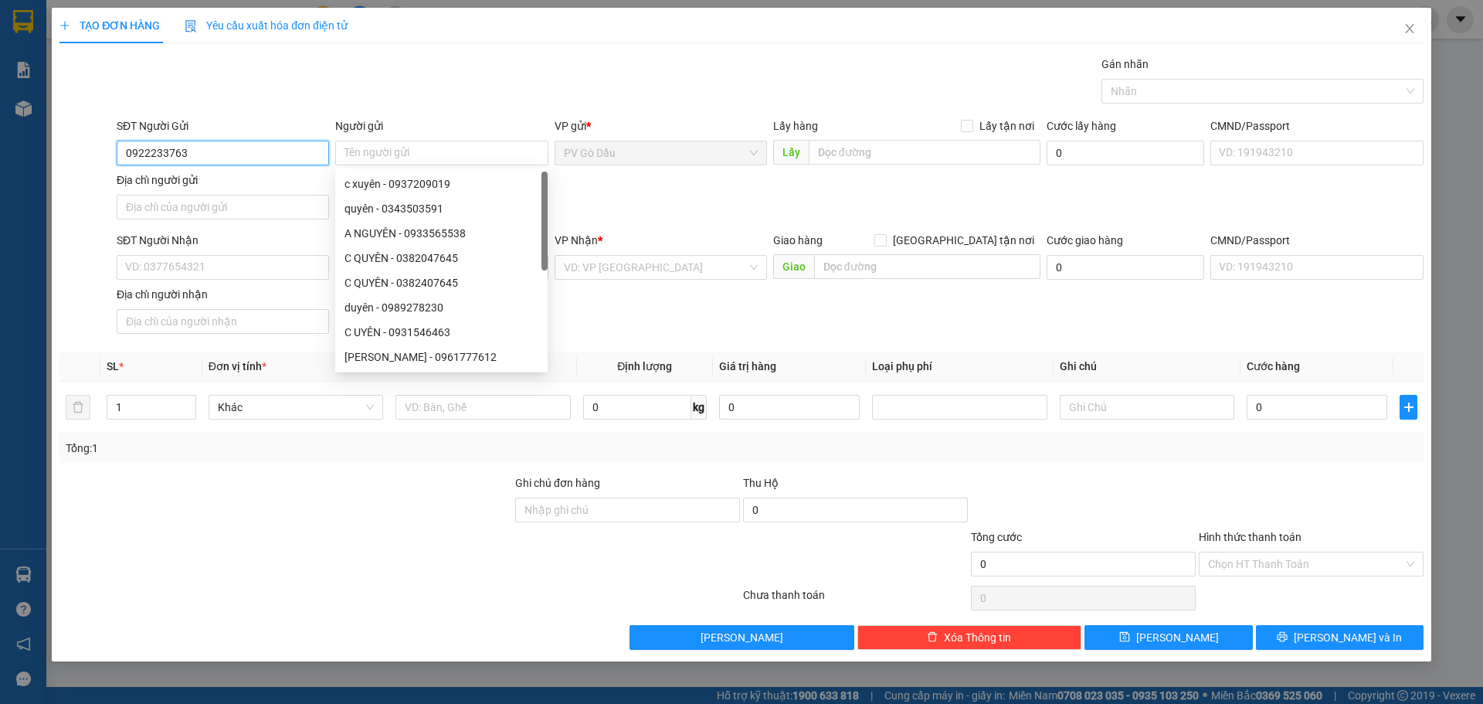
click at [184, 141] on input "0922233763" at bounding box center [223, 153] width 212 height 25
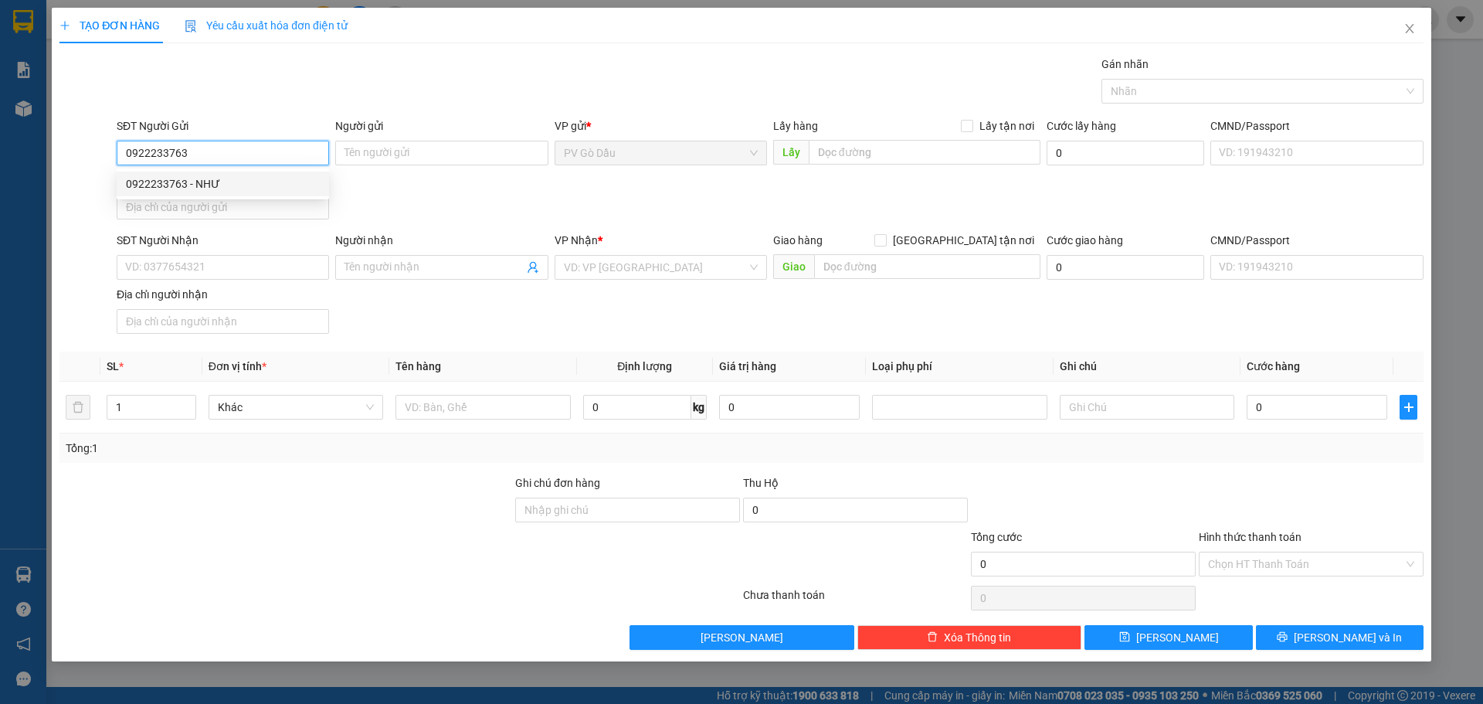
click at [188, 148] on input "0922233763" at bounding box center [223, 153] width 212 height 25
click at [213, 187] on div "0922233763 - NHƯ" at bounding box center [223, 183] width 194 height 17
type input "NHƯ"
type input "0987700936"
type input "QUẾ ANH"
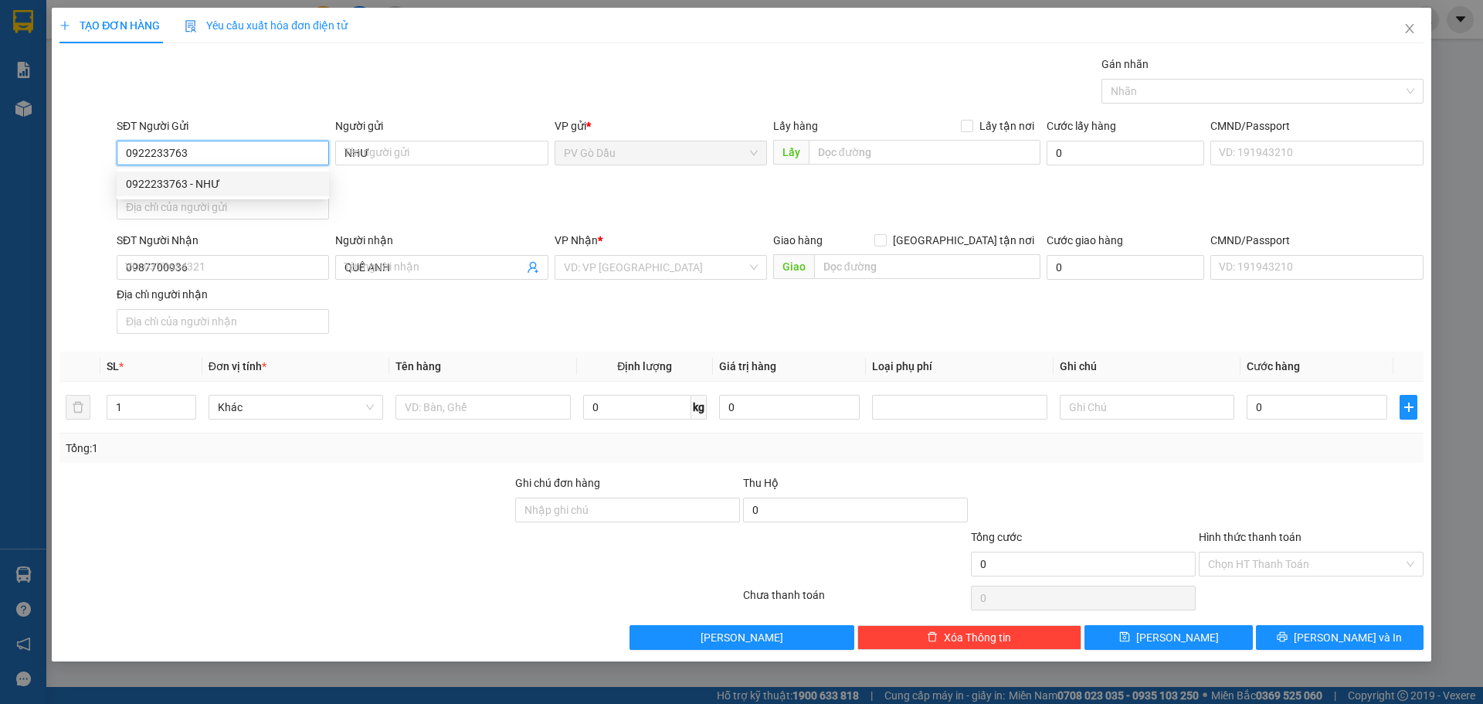
type input "20.000"
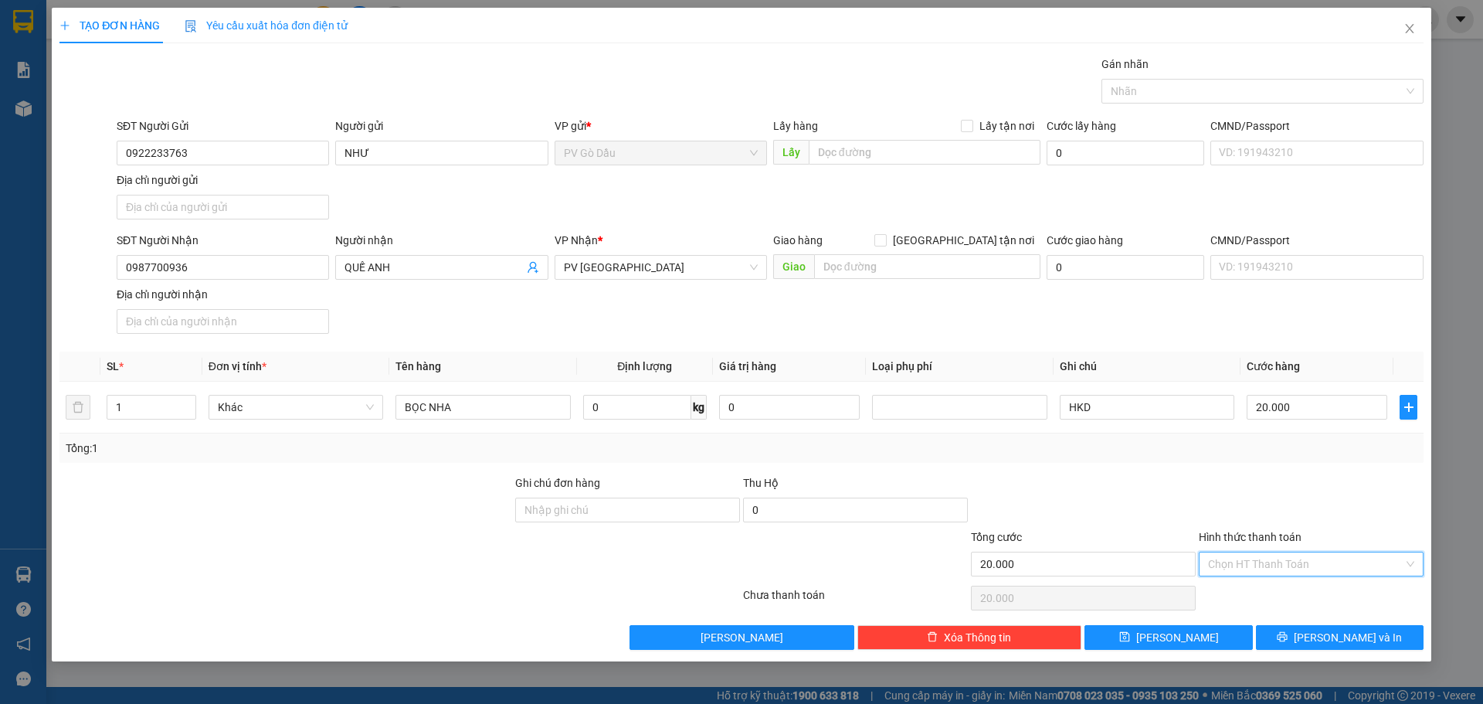
click at [1294, 566] on input "Hình thức thanh toán" at bounding box center [1305, 563] width 195 height 23
click at [1255, 593] on div "Tại văn phòng" at bounding box center [1311, 594] width 206 height 17
type input "0"
click at [1328, 638] on span "[PERSON_NAME] và In" at bounding box center [1348, 637] width 108 height 17
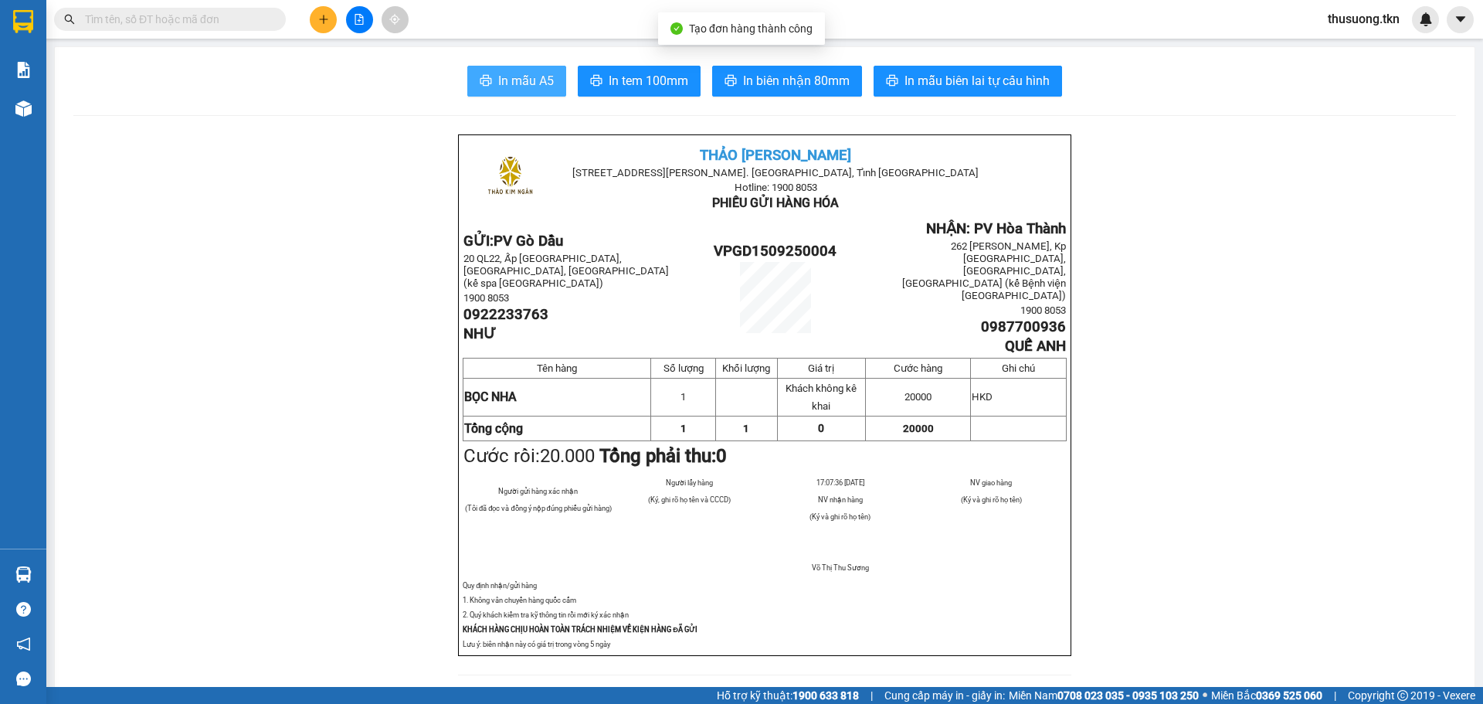
click at [528, 85] on span "In mẫu A5" at bounding box center [526, 80] width 56 height 19
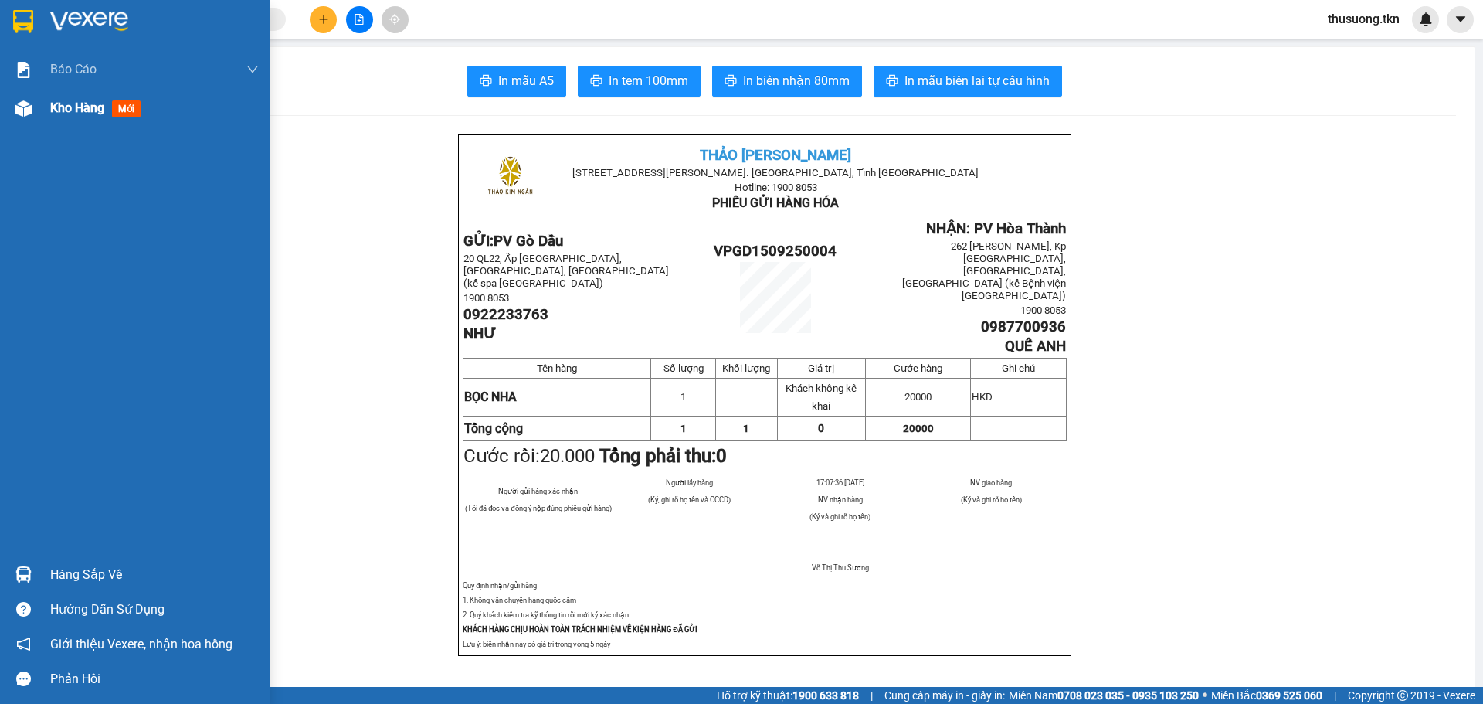
click at [75, 107] on span "Kho hàng" at bounding box center [77, 107] width 54 height 15
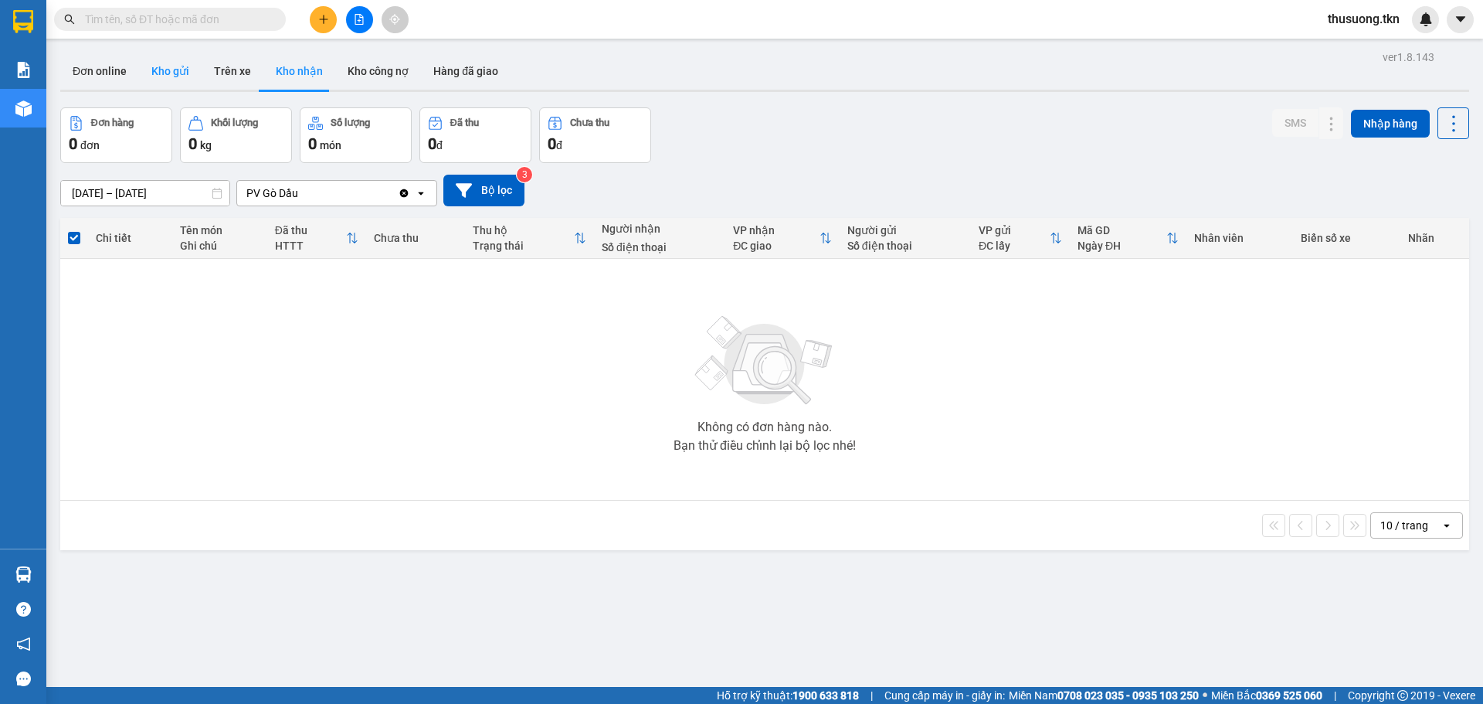
click at [160, 65] on button "Kho gửi" at bounding box center [170, 71] width 63 height 37
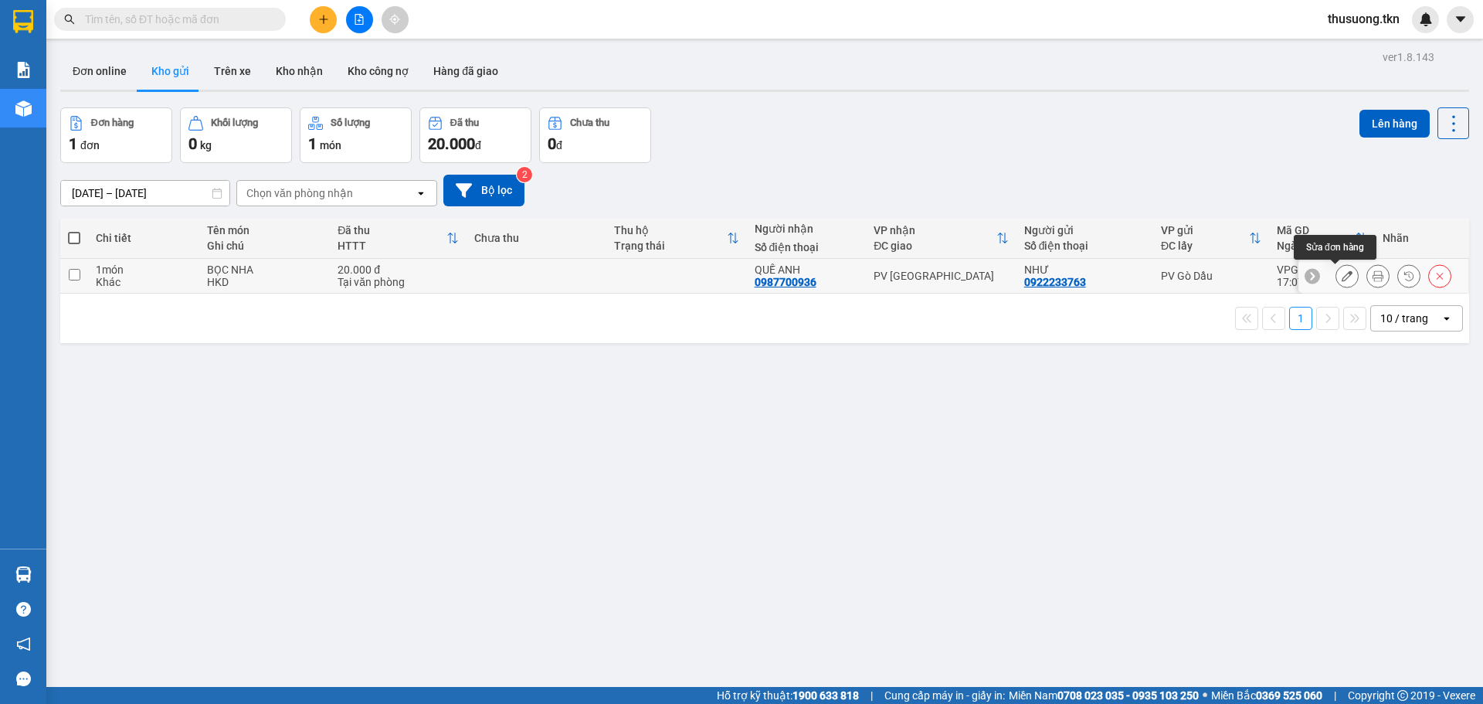
click at [1342, 281] on icon at bounding box center [1347, 275] width 11 height 11
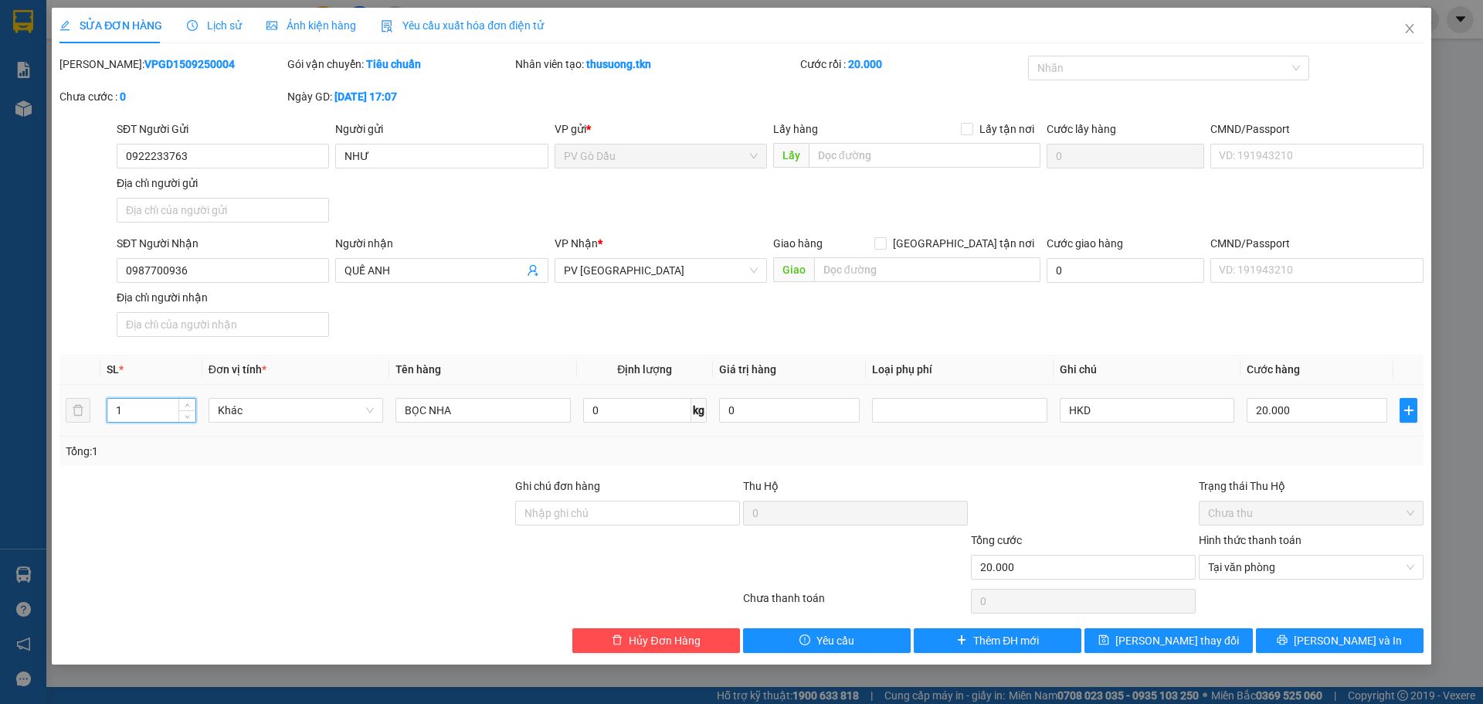
click at [136, 413] on input "1" at bounding box center [151, 410] width 88 height 23
type input "2"
click at [1336, 644] on span "[PERSON_NAME] và In" at bounding box center [1348, 640] width 108 height 17
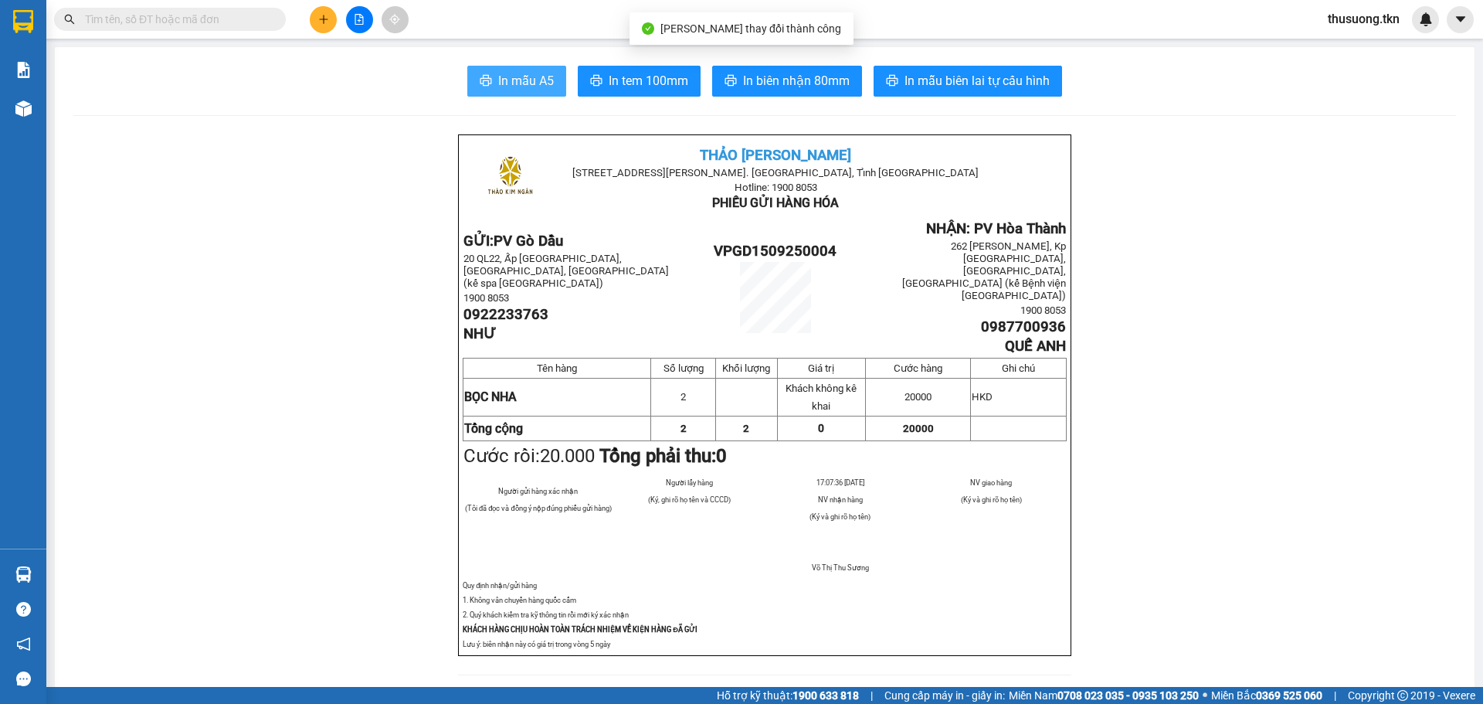
click at [471, 83] on button "In mẫu A5" at bounding box center [516, 81] width 99 height 31
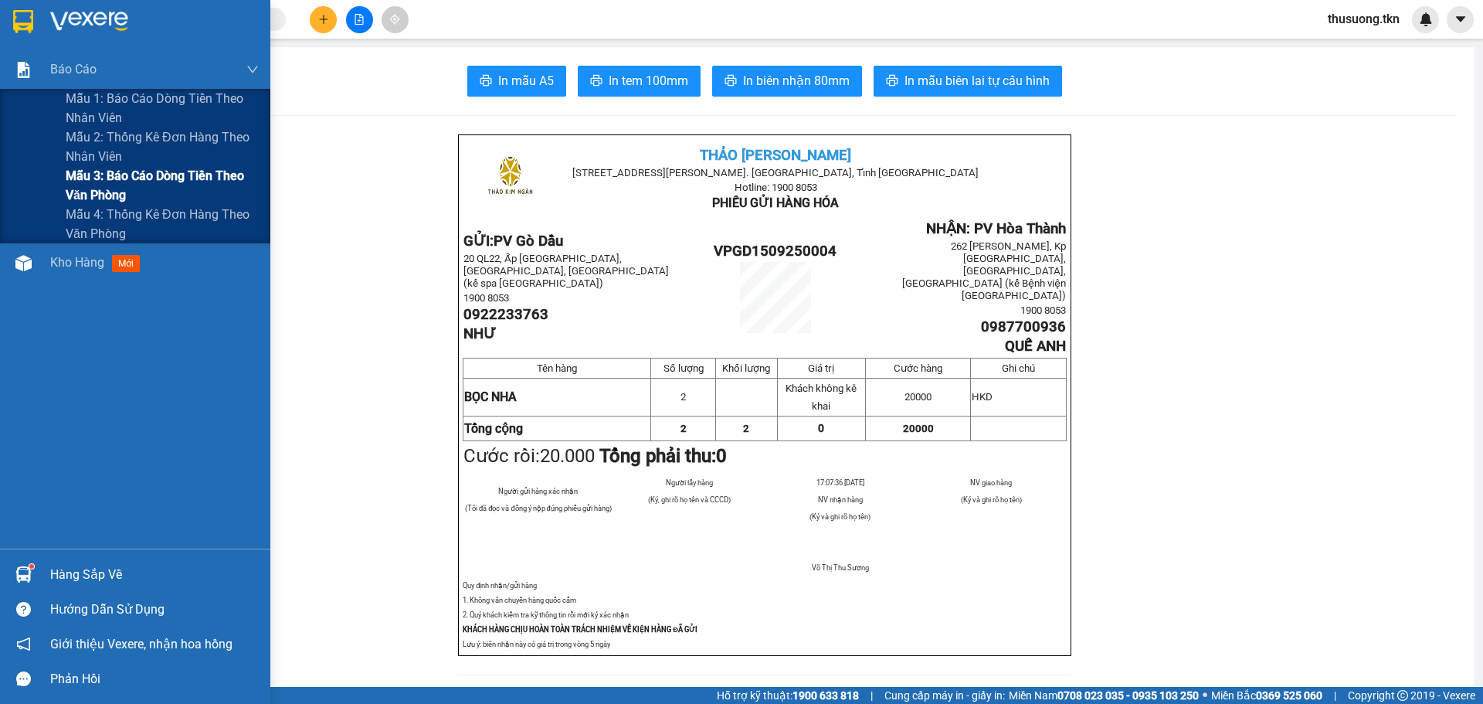
click at [100, 176] on span "Mẫu 3: Báo cáo dòng tiền theo văn phòng" at bounding box center [162, 185] width 193 height 39
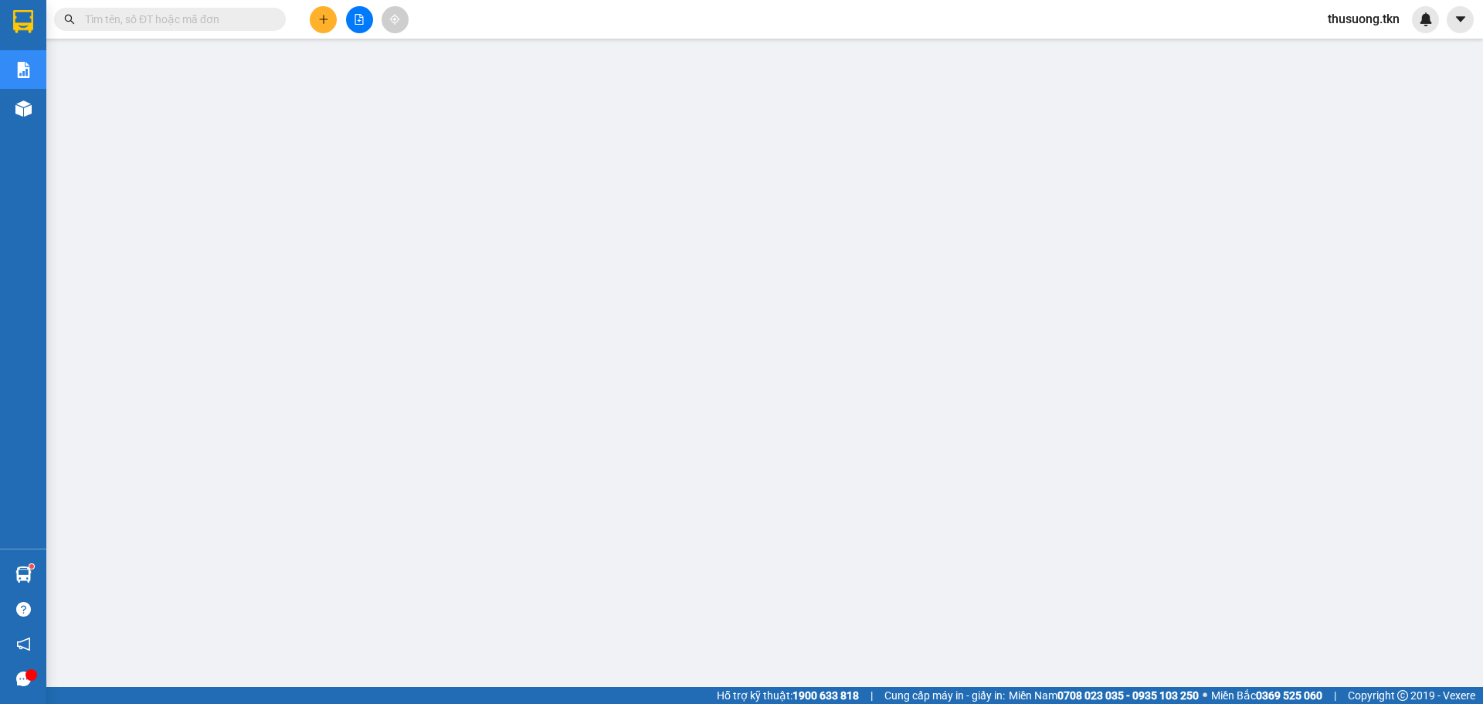
click at [1383, 15] on span "thusuong.tkn" at bounding box center [1364, 18] width 97 height 19
click at [1378, 52] on span "Đăng xuất" at bounding box center [1370, 47] width 66 height 17
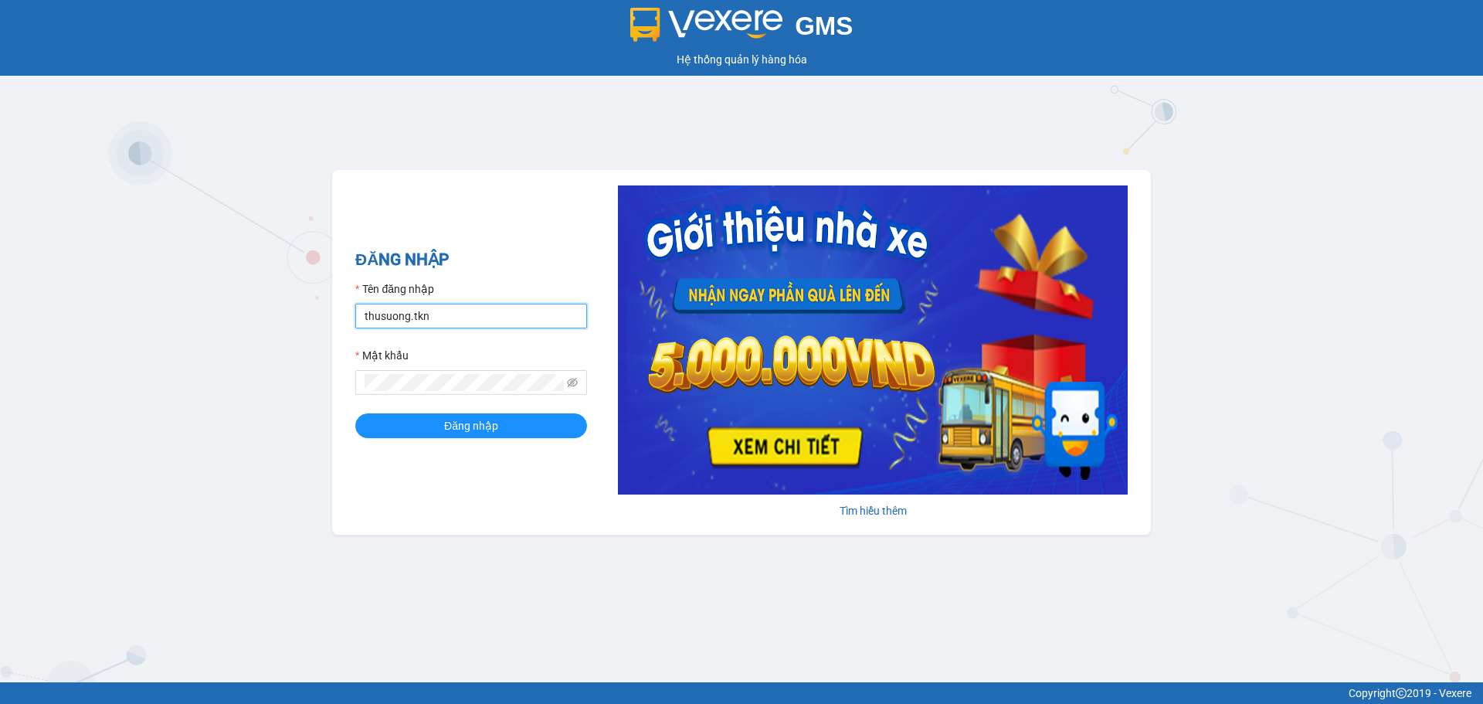
drag, startPoint x: 441, startPoint y: 314, endPoint x: 481, endPoint y: 326, distance: 41.1
click at [441, 314] on input "thusuong.tkn" at bounding box center [471, 316] width 232 height 25
type input "tranhthaovy.tkn"
click at [451, 426] on span "Đăng nhập" at bounding box center [471, 425] width 54 height 17
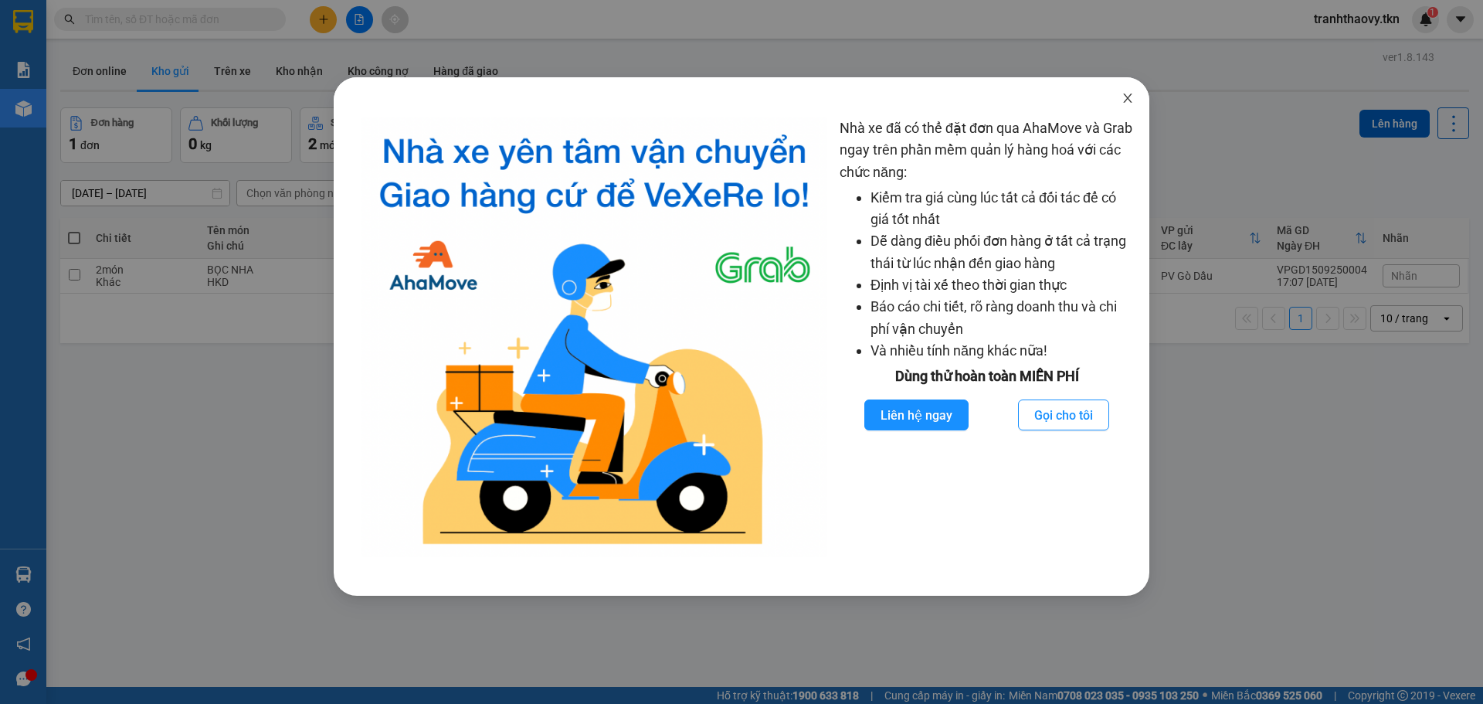
click at [1122, 104] on icon "close" at bounding box center [1128, 98] width 12 height 12
